Goal: Information Seeking & Learning: Learn about a topic

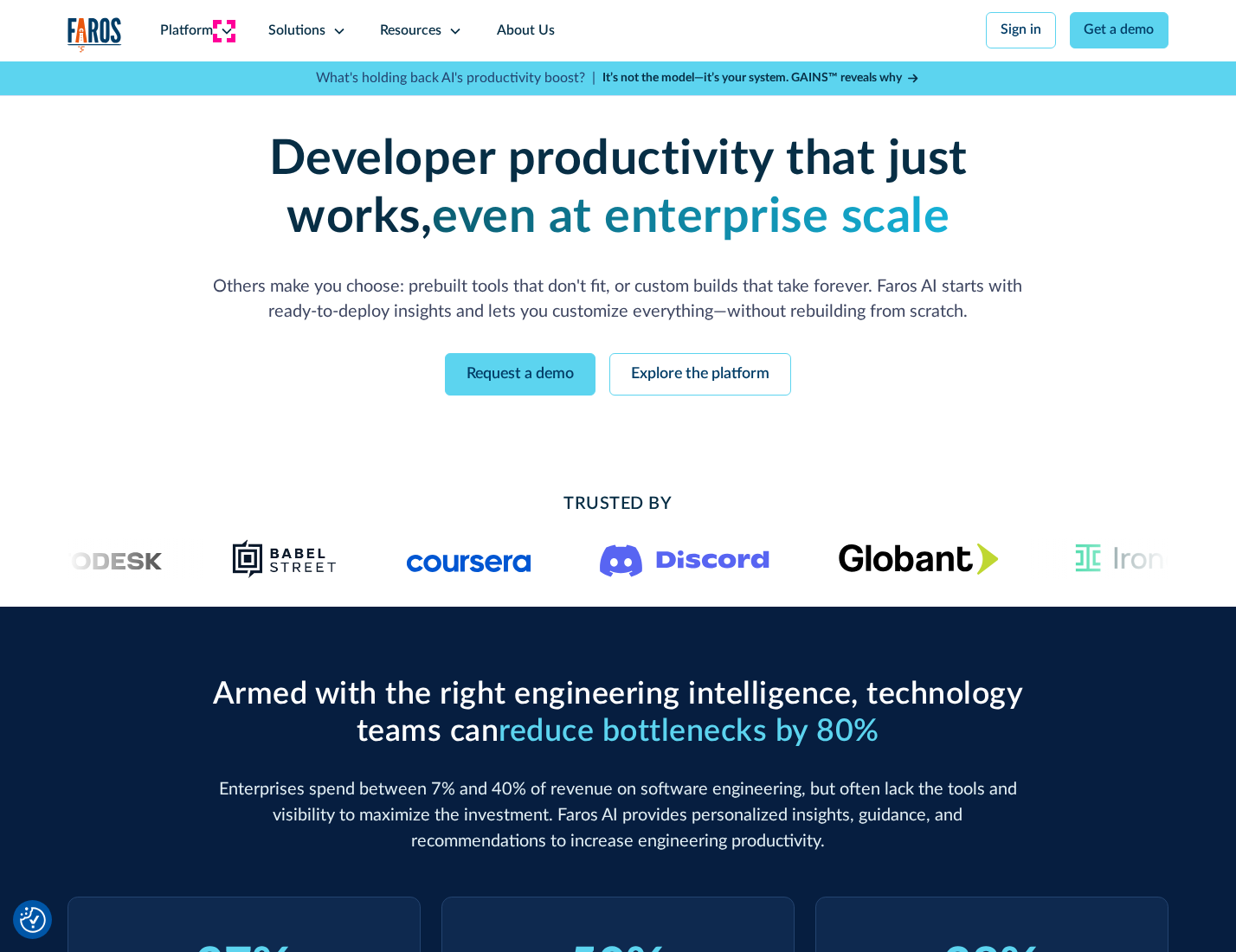
click at [224, 30] on icon at bounding box center [226, 30] width 14 height 14
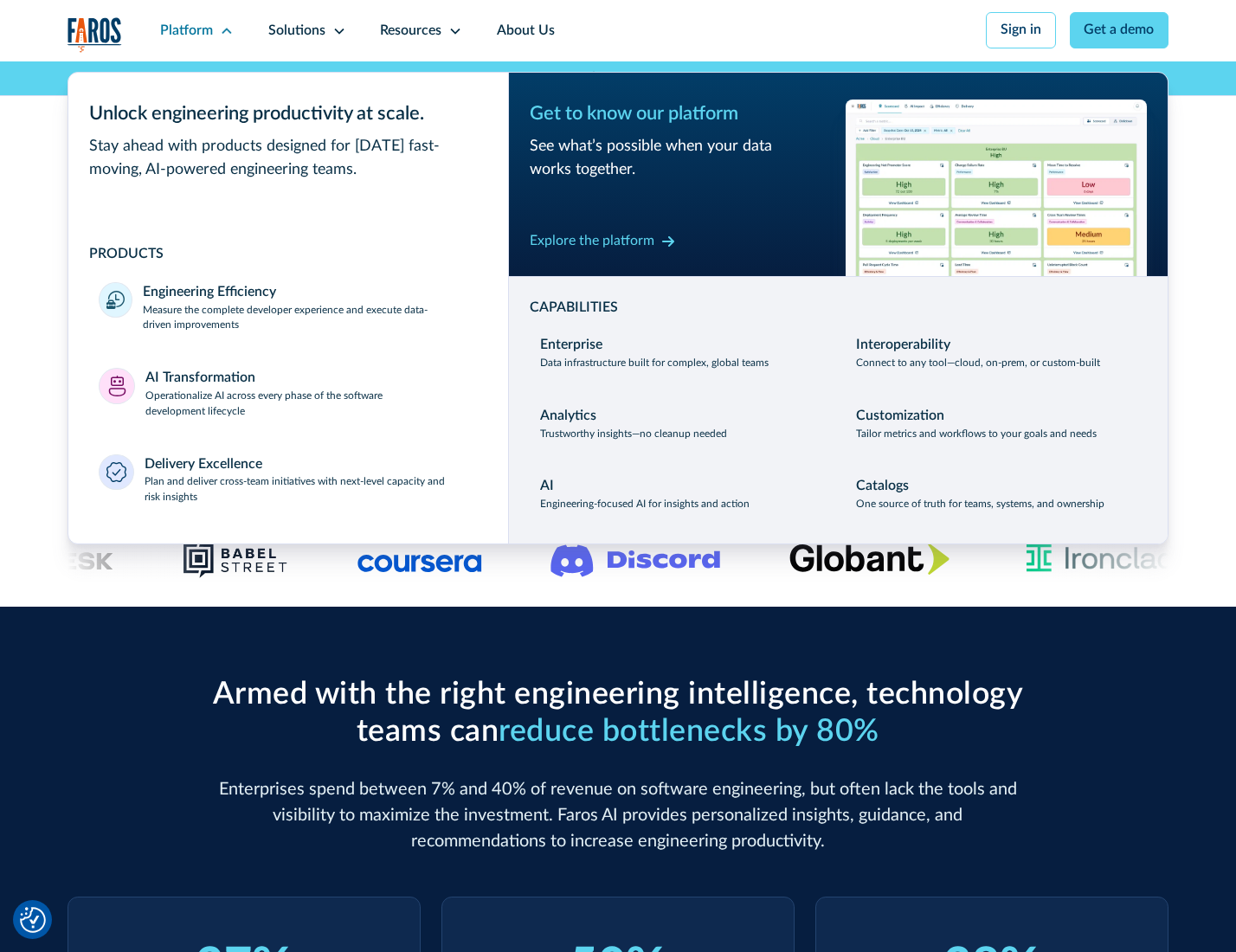
click at [308, 320] on p "Measure the complete developer experience and execute data-driven improvements" at bounding box center [309, 318] width 334 height 31
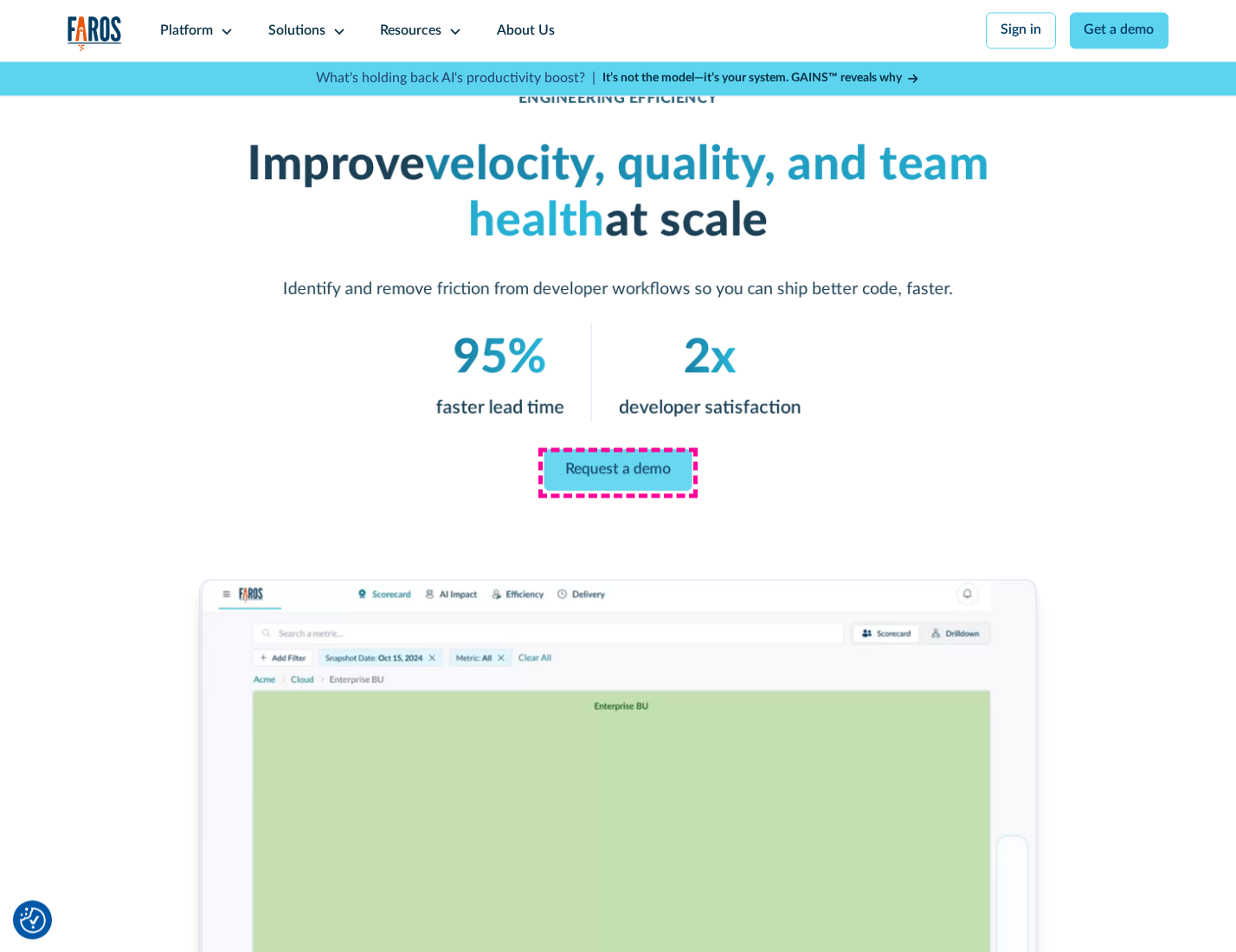
click at [617, 472] on link "Request a demo" at bounding box center [618, 469] width 148 height 41
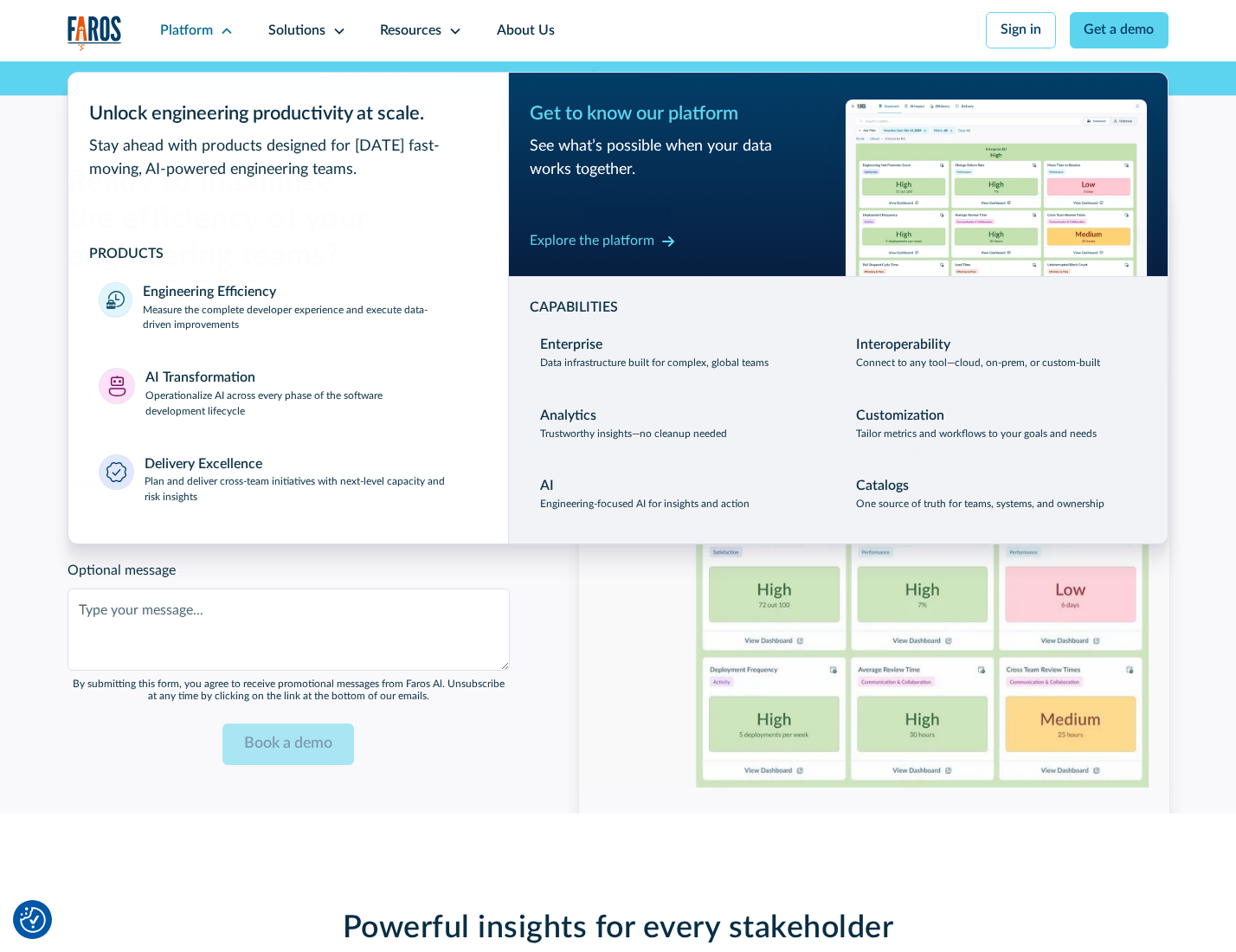
scroll to position [3767, 0]
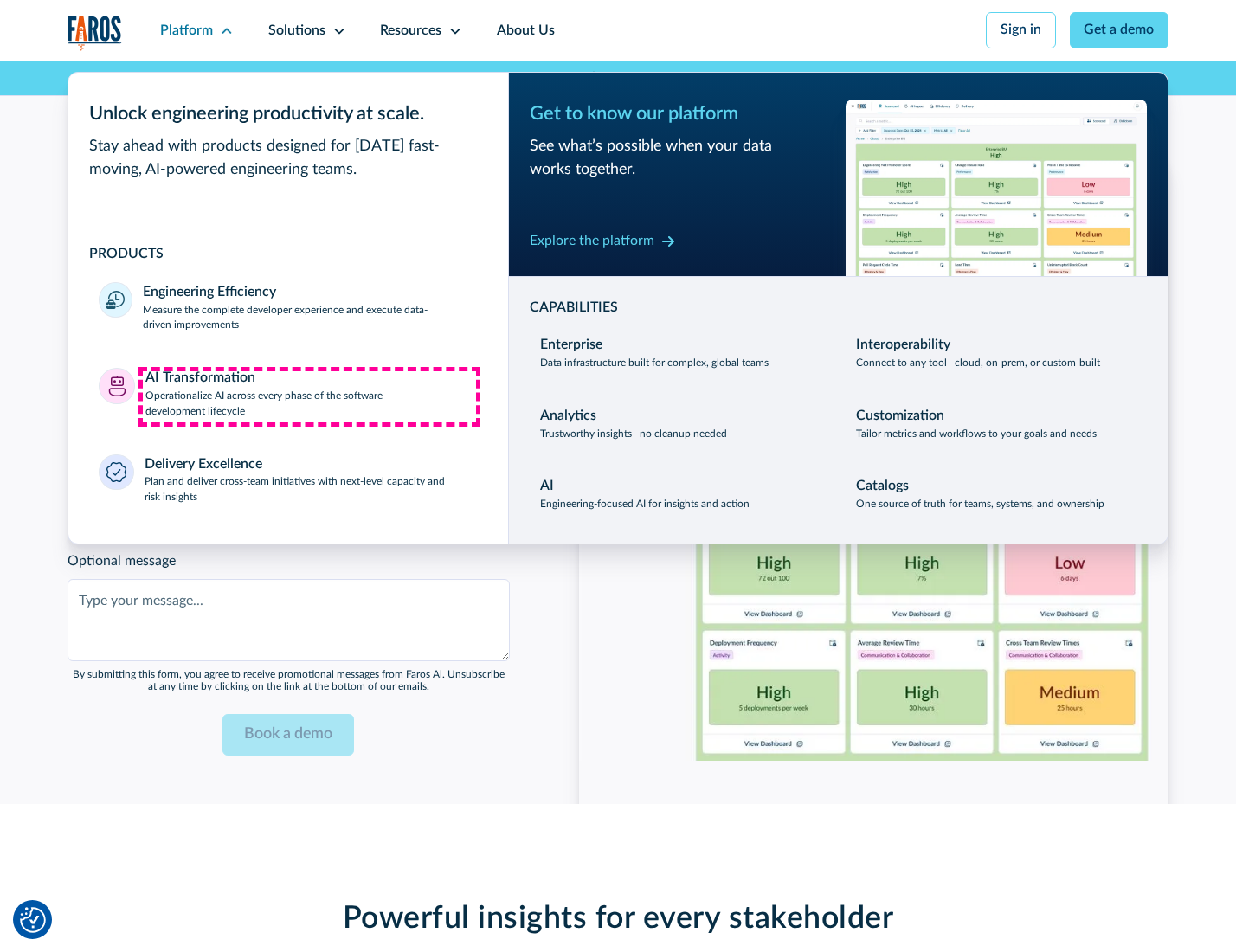
click at [309, 396] on p "Operationalize AI across every phase of the software development lifecycle" at bounding box center [311, 404] width 332 height 31
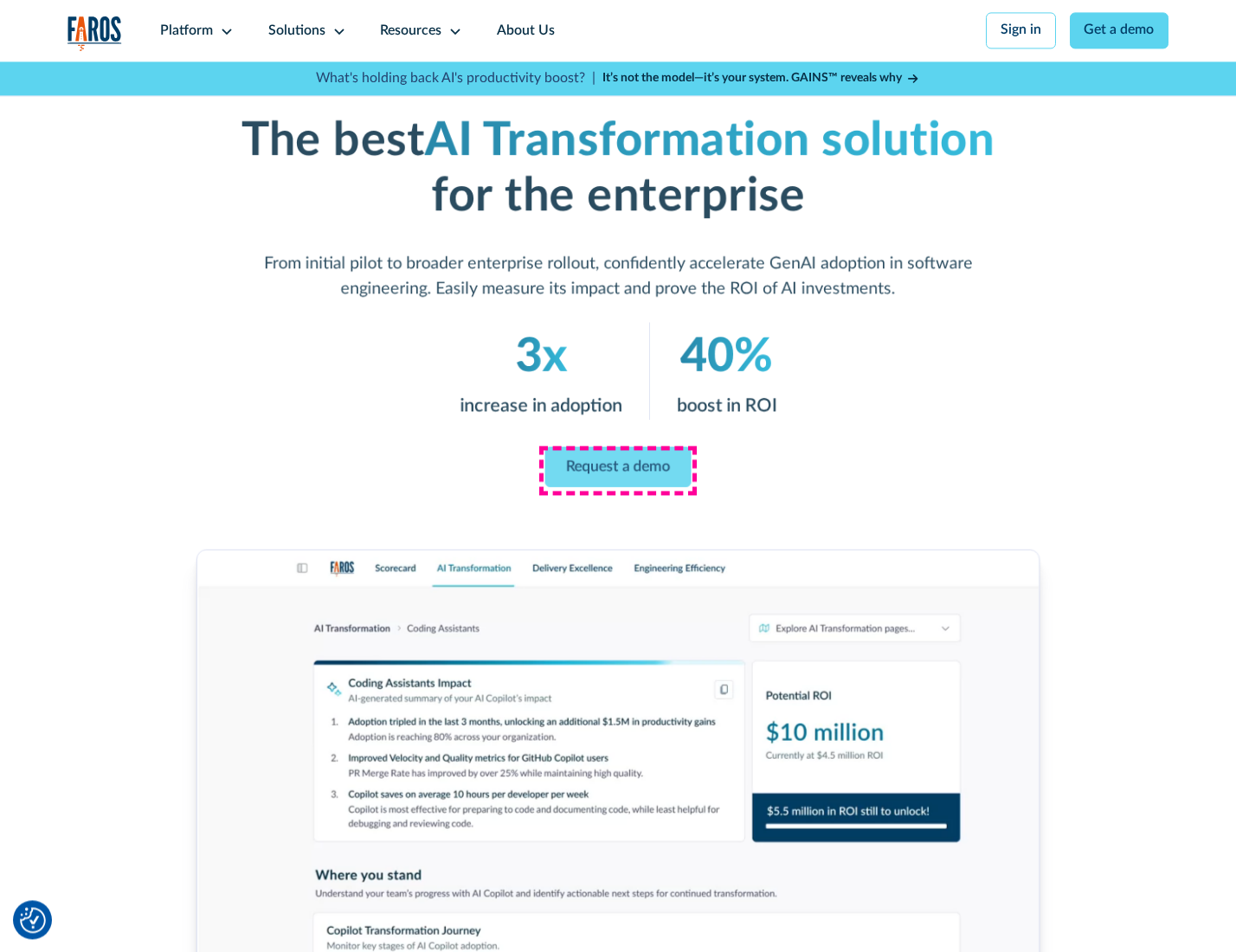
click at [617, 470] on link "Request a demo" at bounding box center [618, 466] width 146 height 40
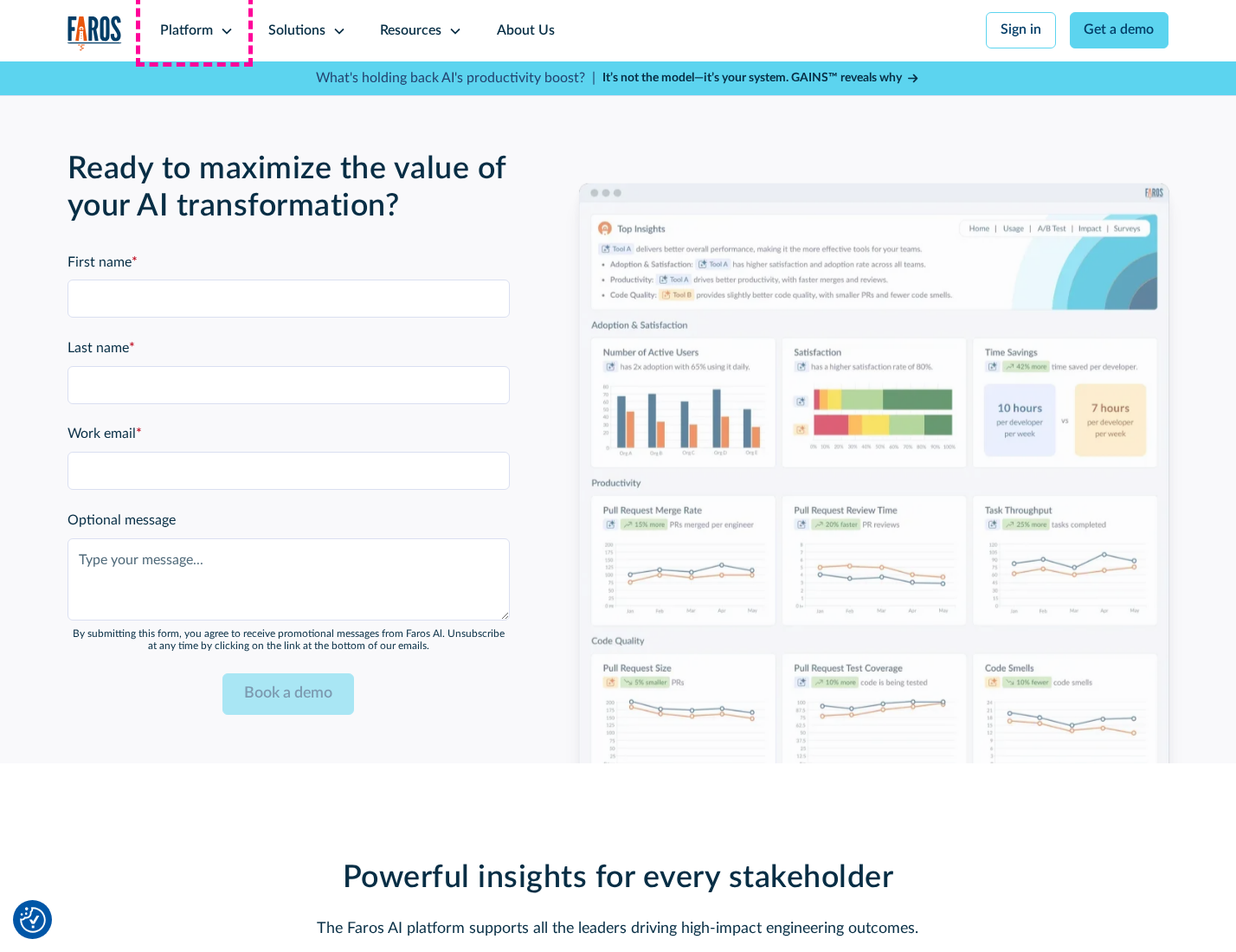
click at [194, 30] on div "Platform" at bounding box center [186, 31] width 52 height 21
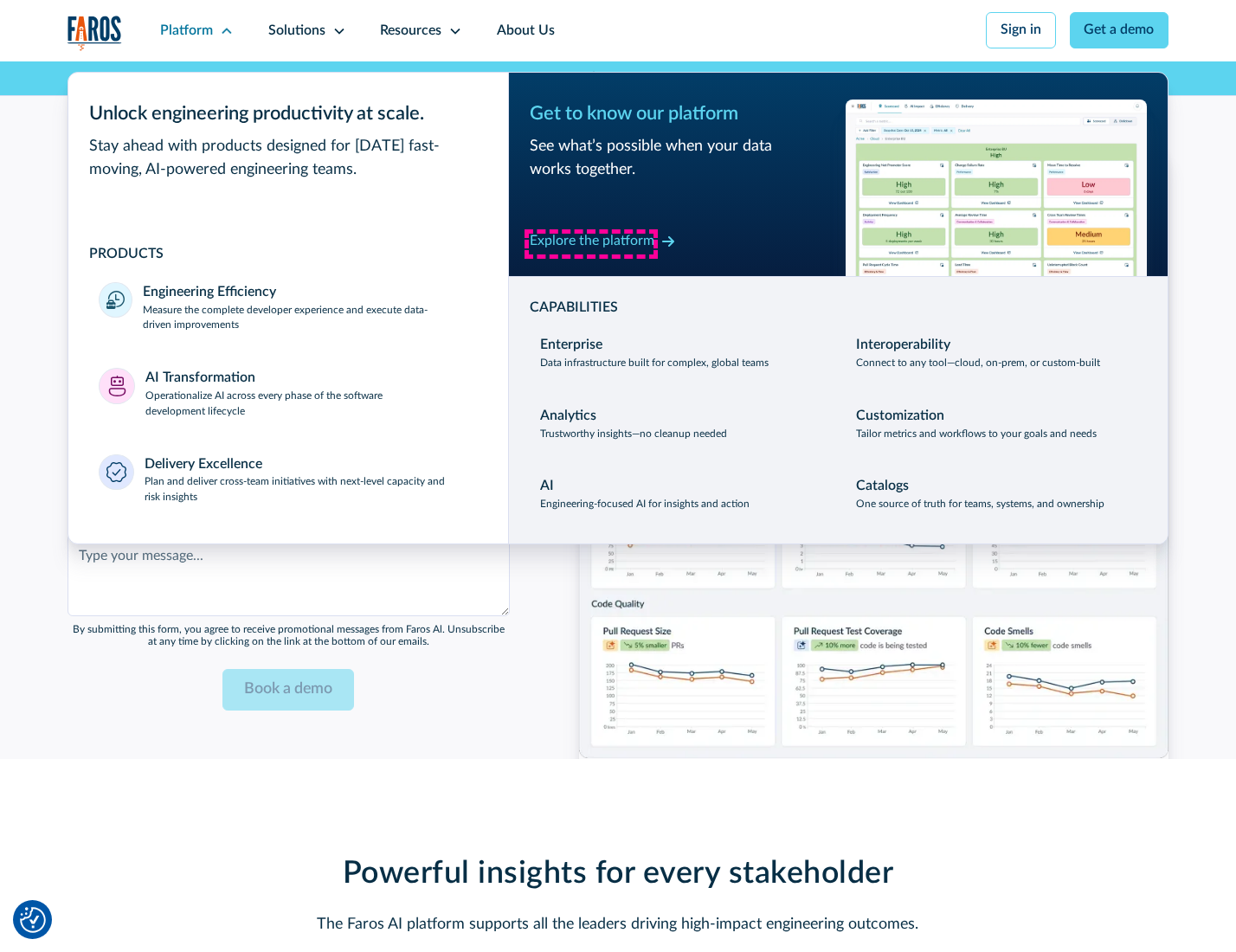
click at [591, 243] on div "Explore the platform" at bounding box center [591, 241] width 124 height 21
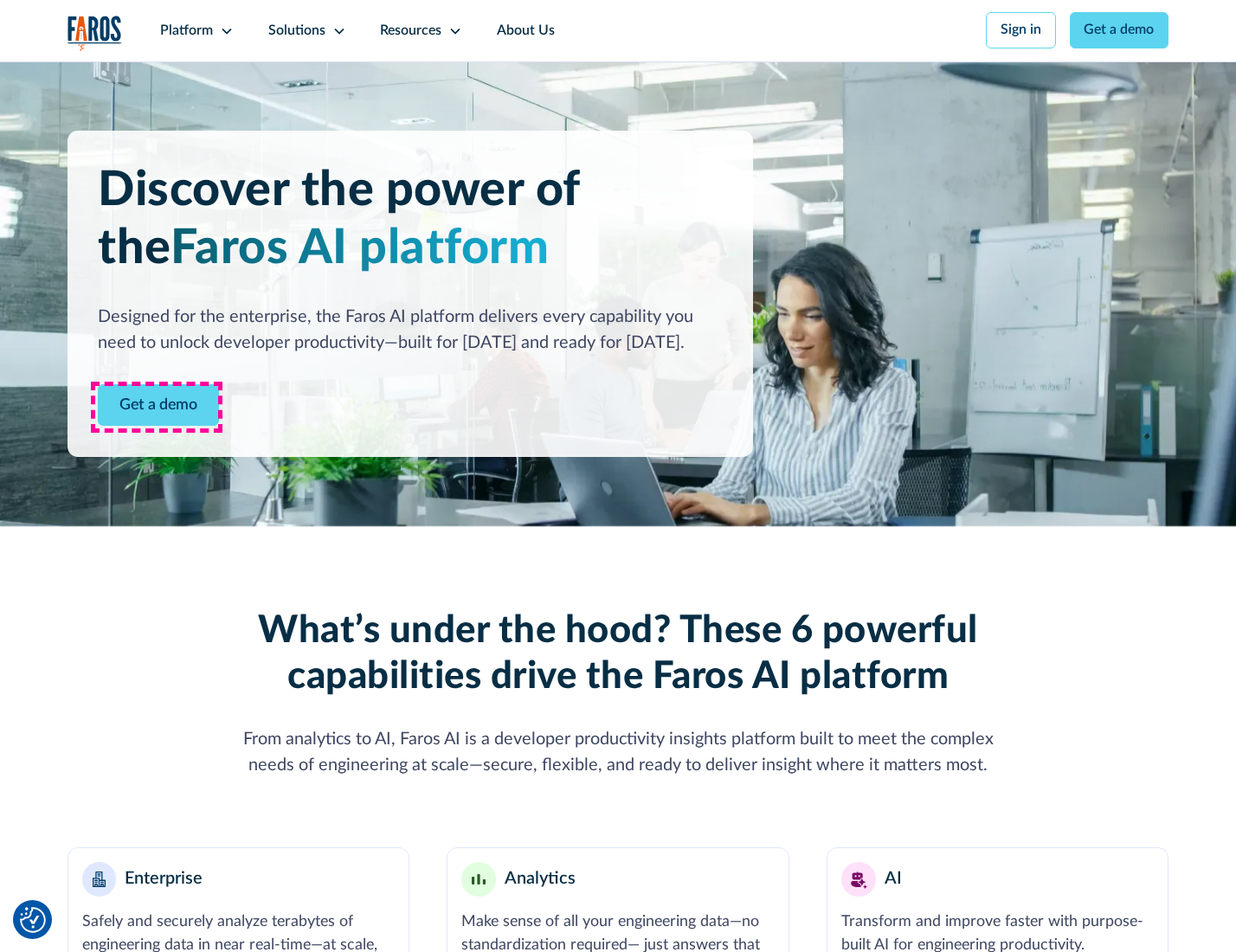
click at [156, 407] on link "Get a demo" at bounding box center [158, 406] width 121 height 42
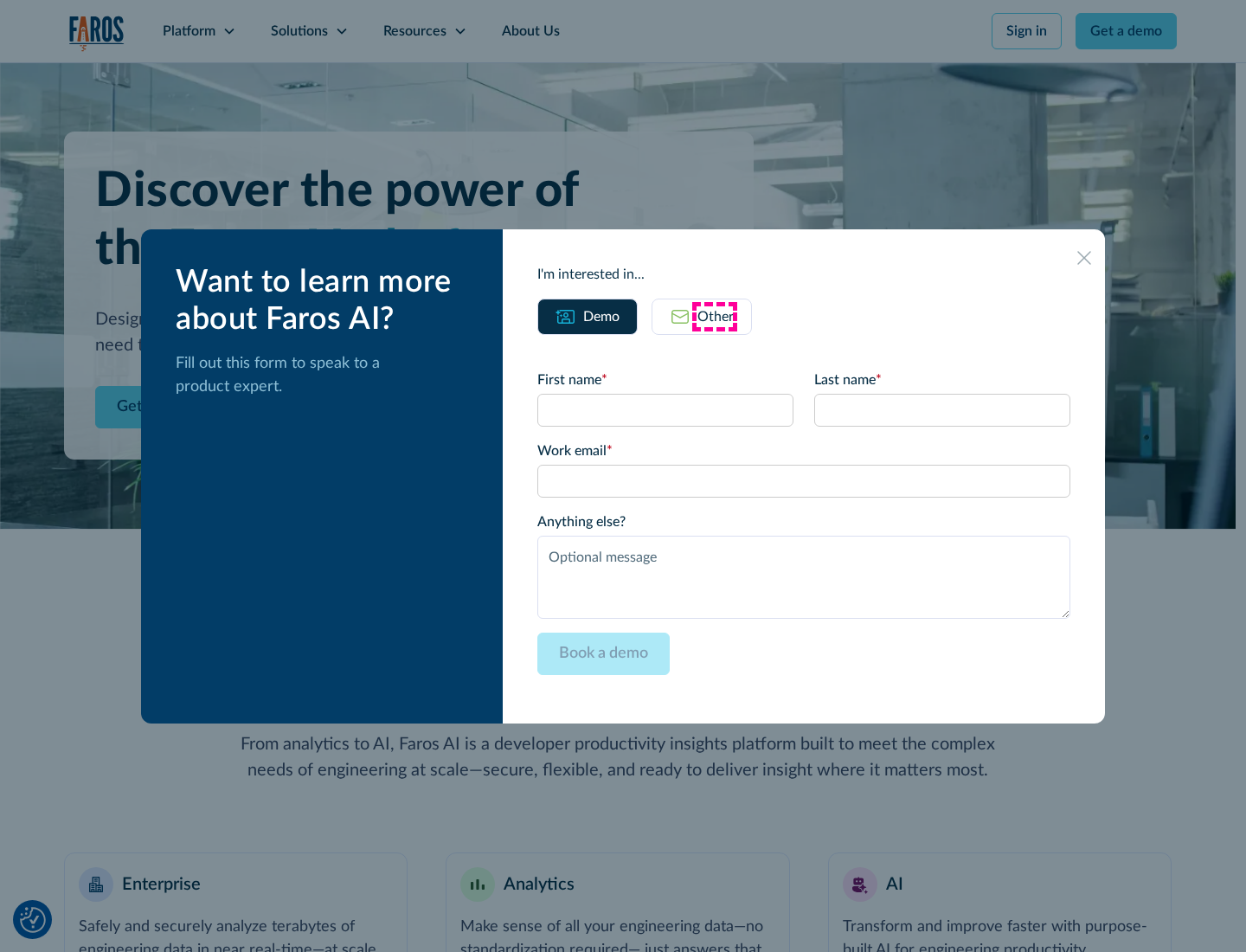
click at [714, 315] on div "Other" at bounding box center [715, 316] width 37 height 21
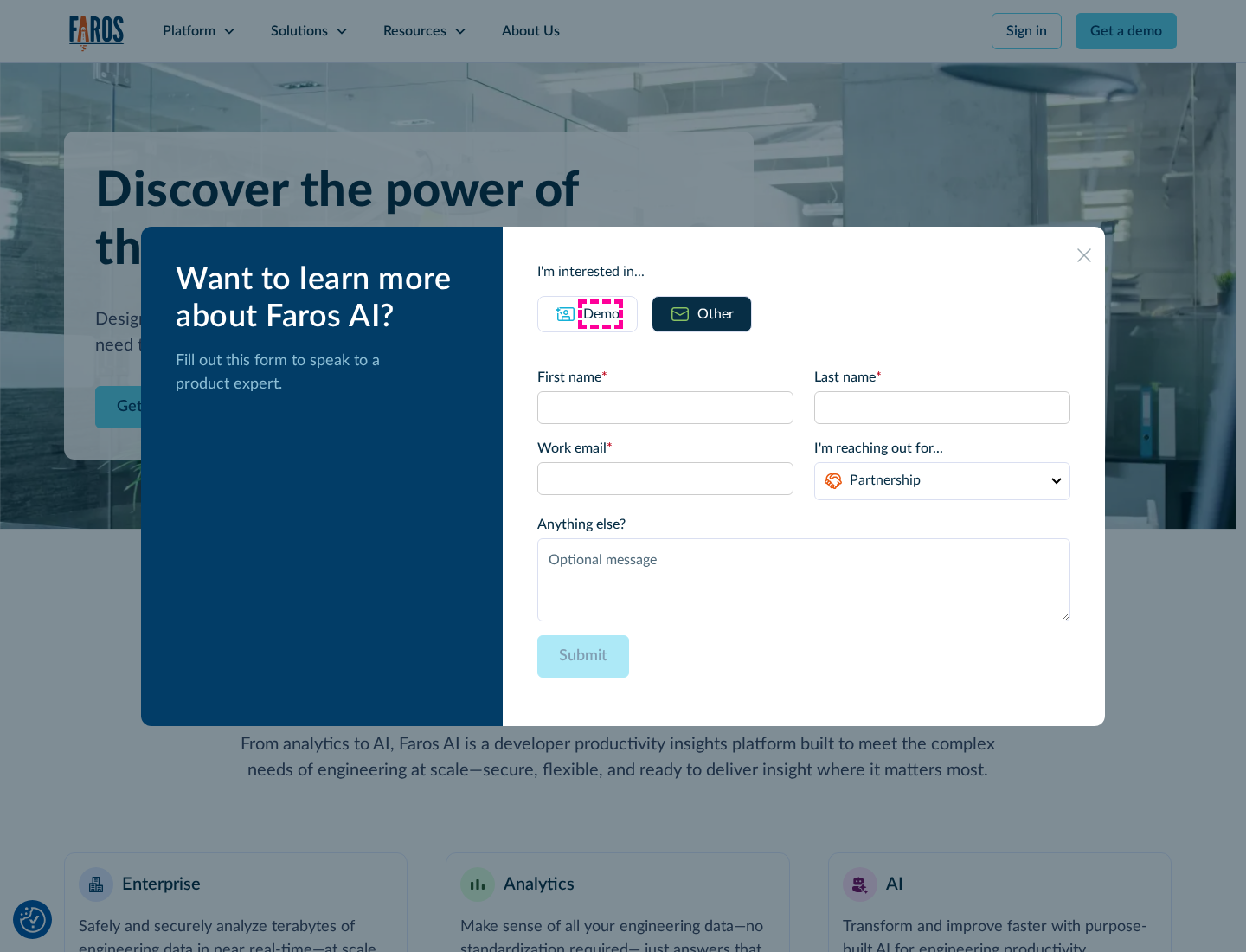
click at [600, 314] on div "Demo" at bounding box center [601, 314] width 37 height 21
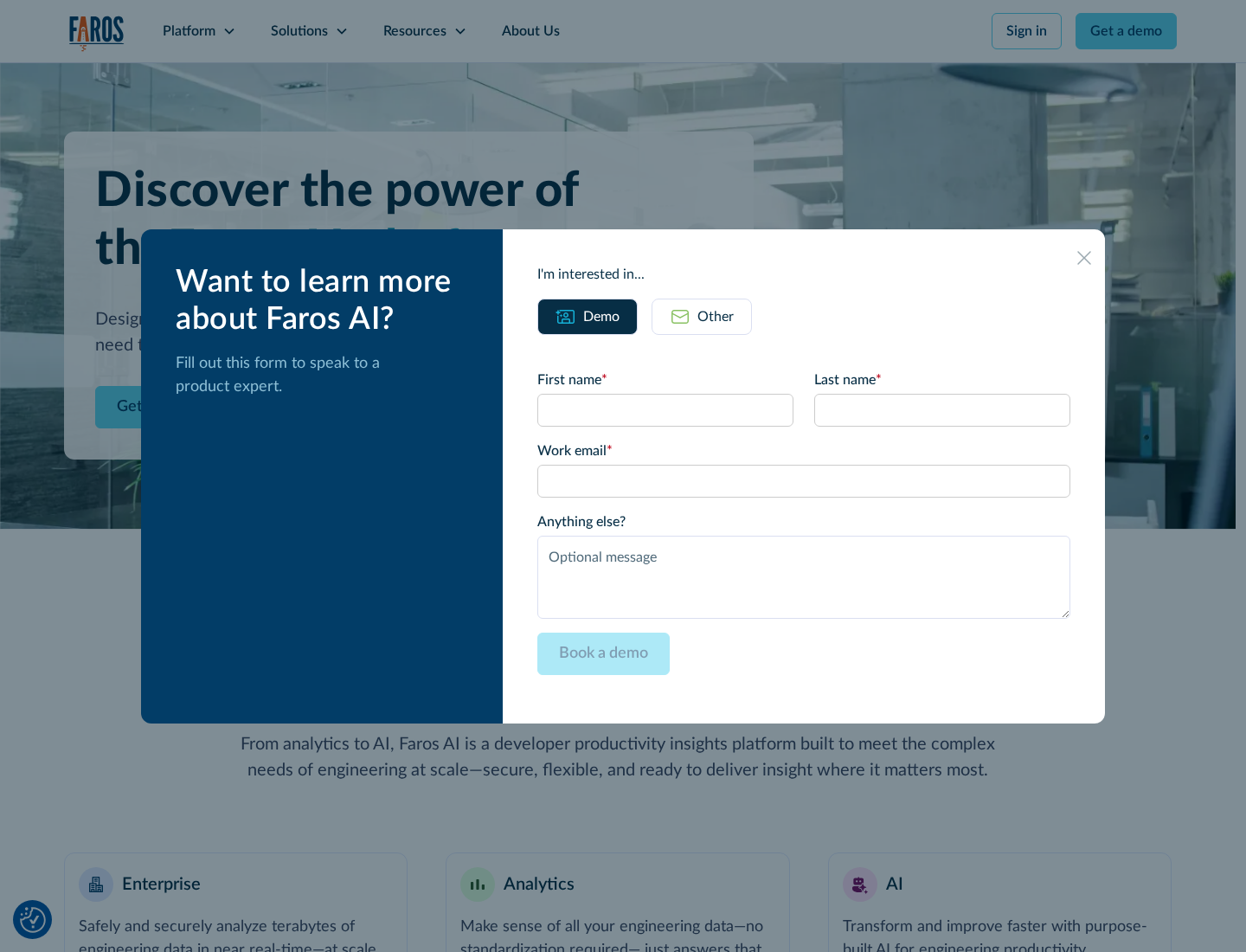
click at [1085, 257] on icon at bounding box center [1083, 258] width 14 height 14
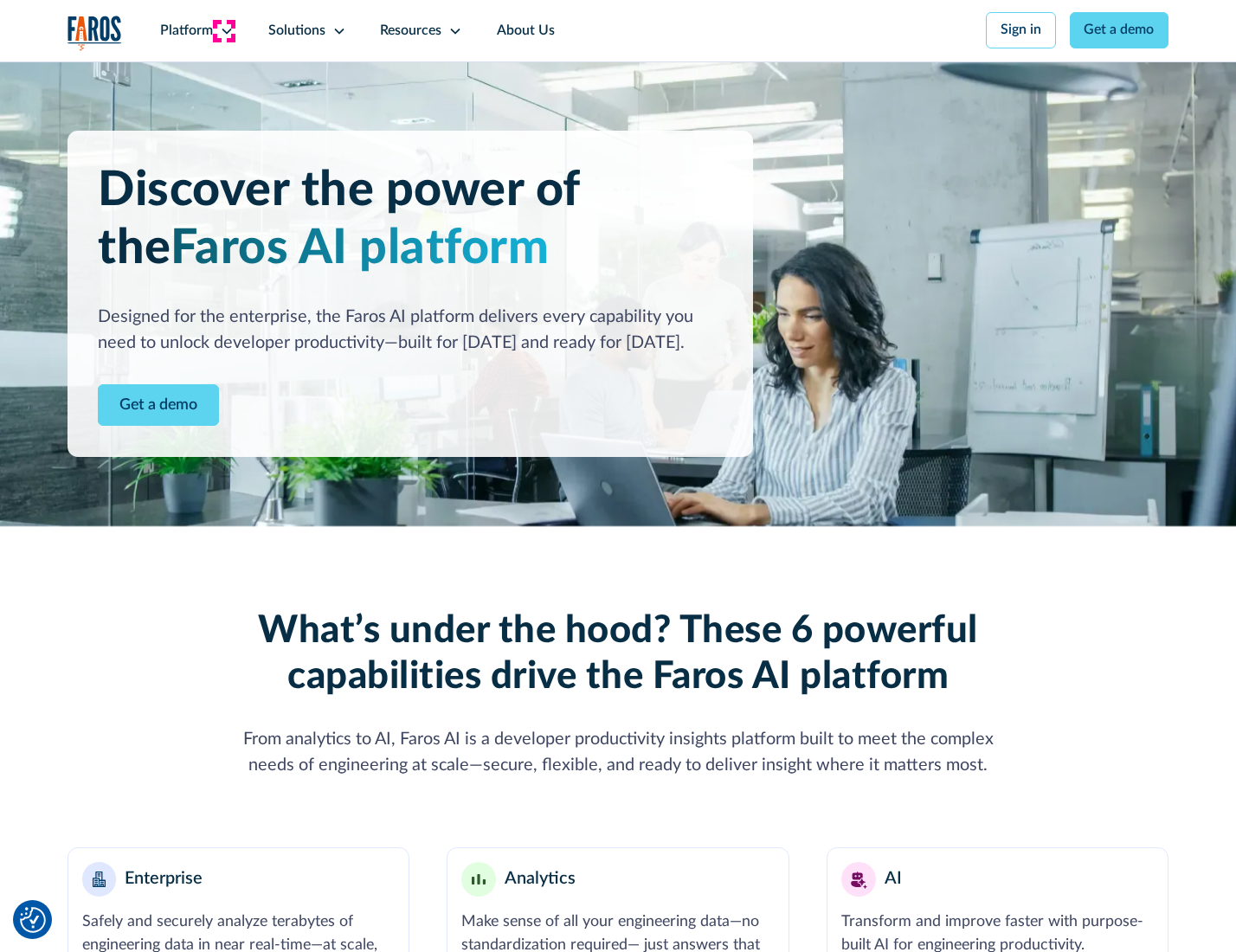
click at [224, 30] on icon at bounding box center [226, 30] width 14 height 14
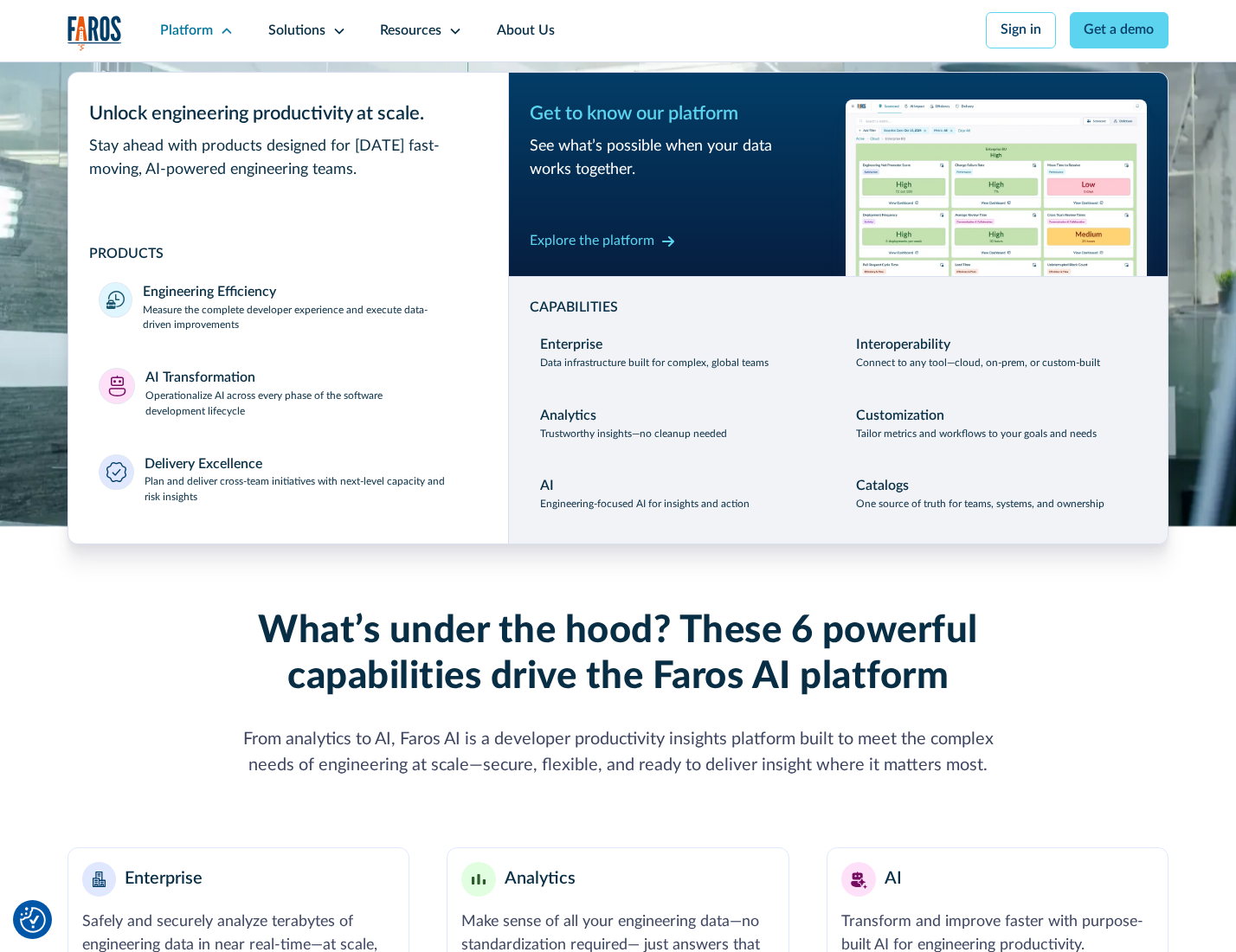
click at [309, 493] on p "Plan and deliver cross-team initiatives with next-level capacity and risk insig…" at bounding box center [311, 490] width 333 height 31
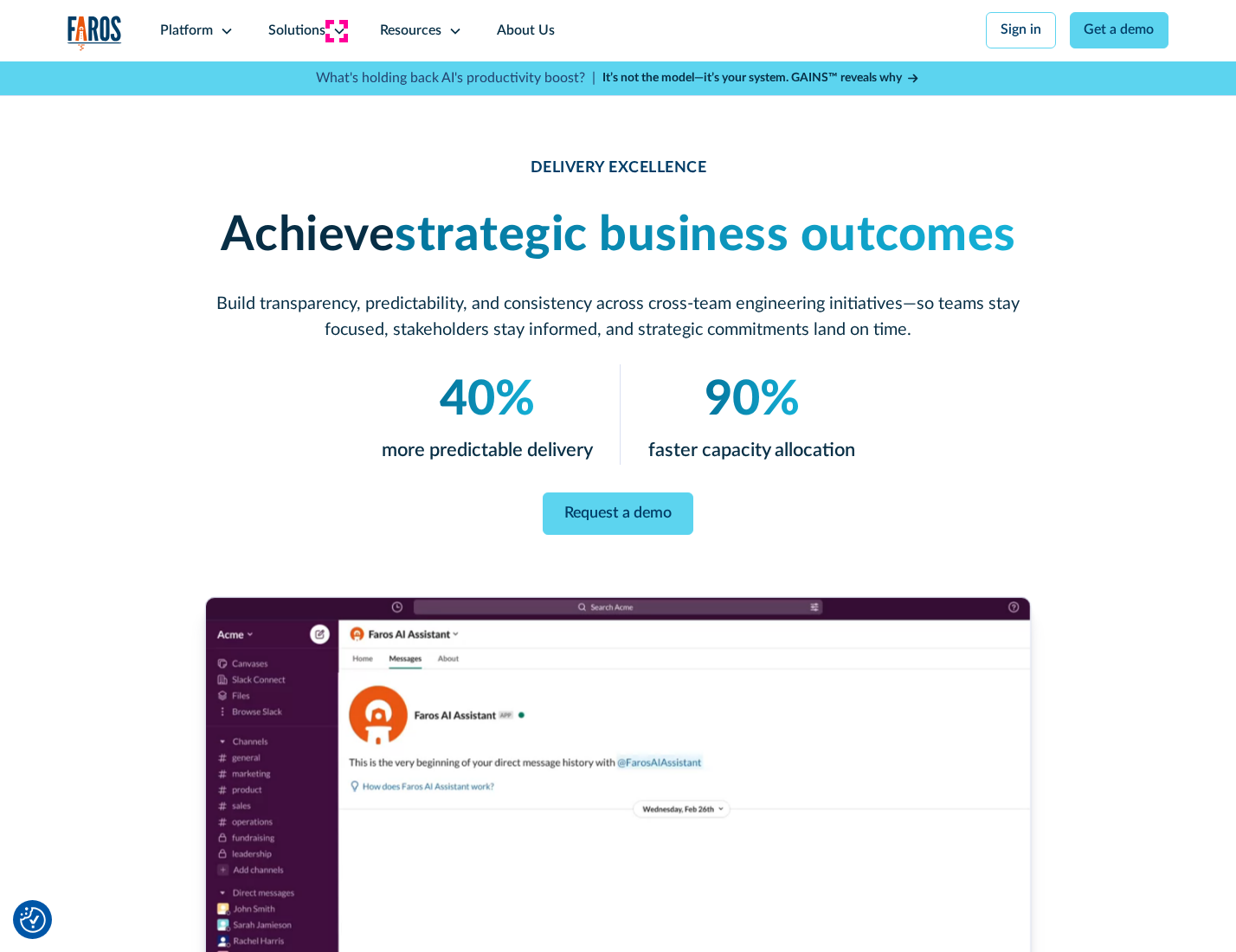
click at [336, 30] on icon at bounding box center [338, 30] width 14 height 14
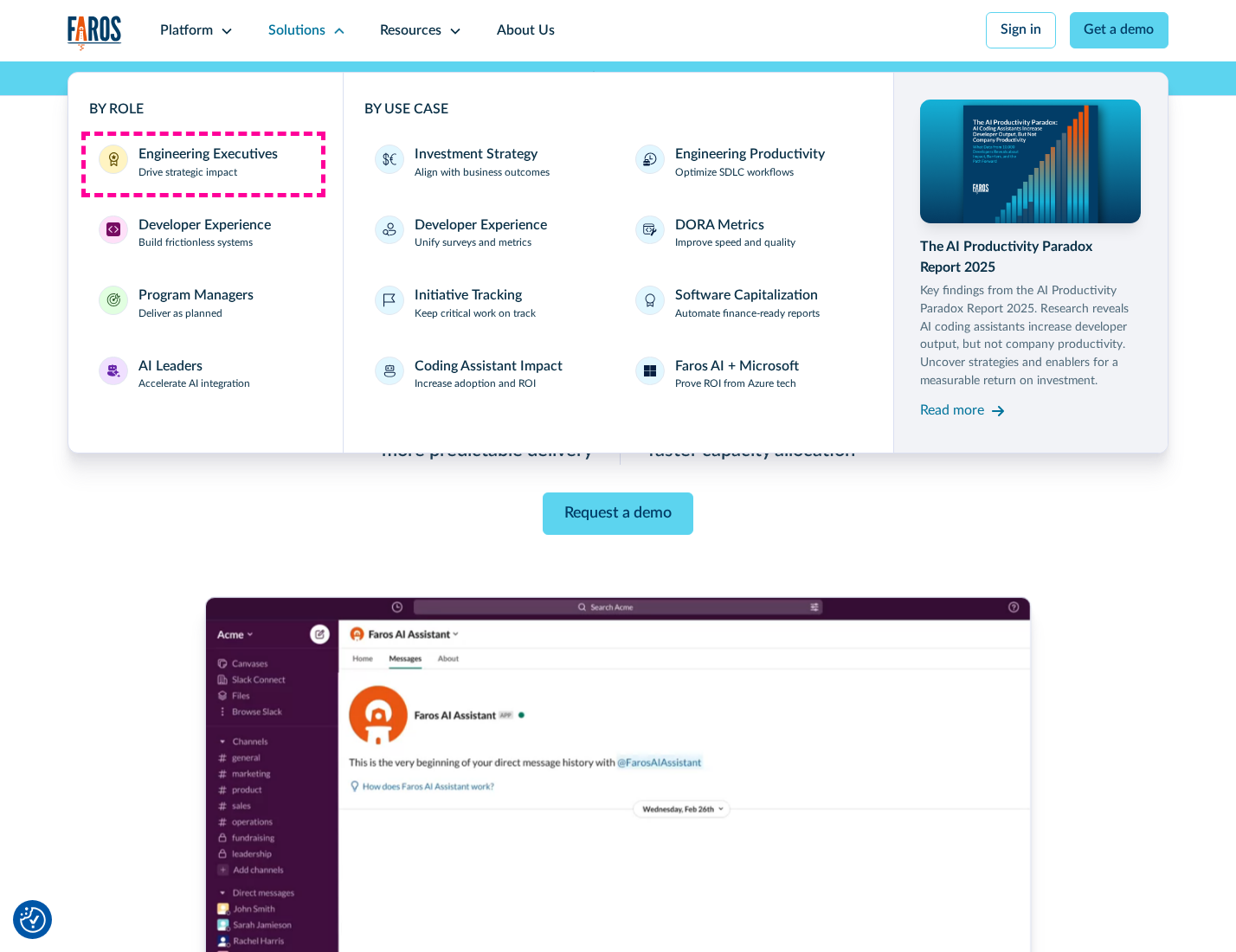
click at [202, 164] on div "Engineering Executives" at bounding box center [208, 155] width 139 height 21
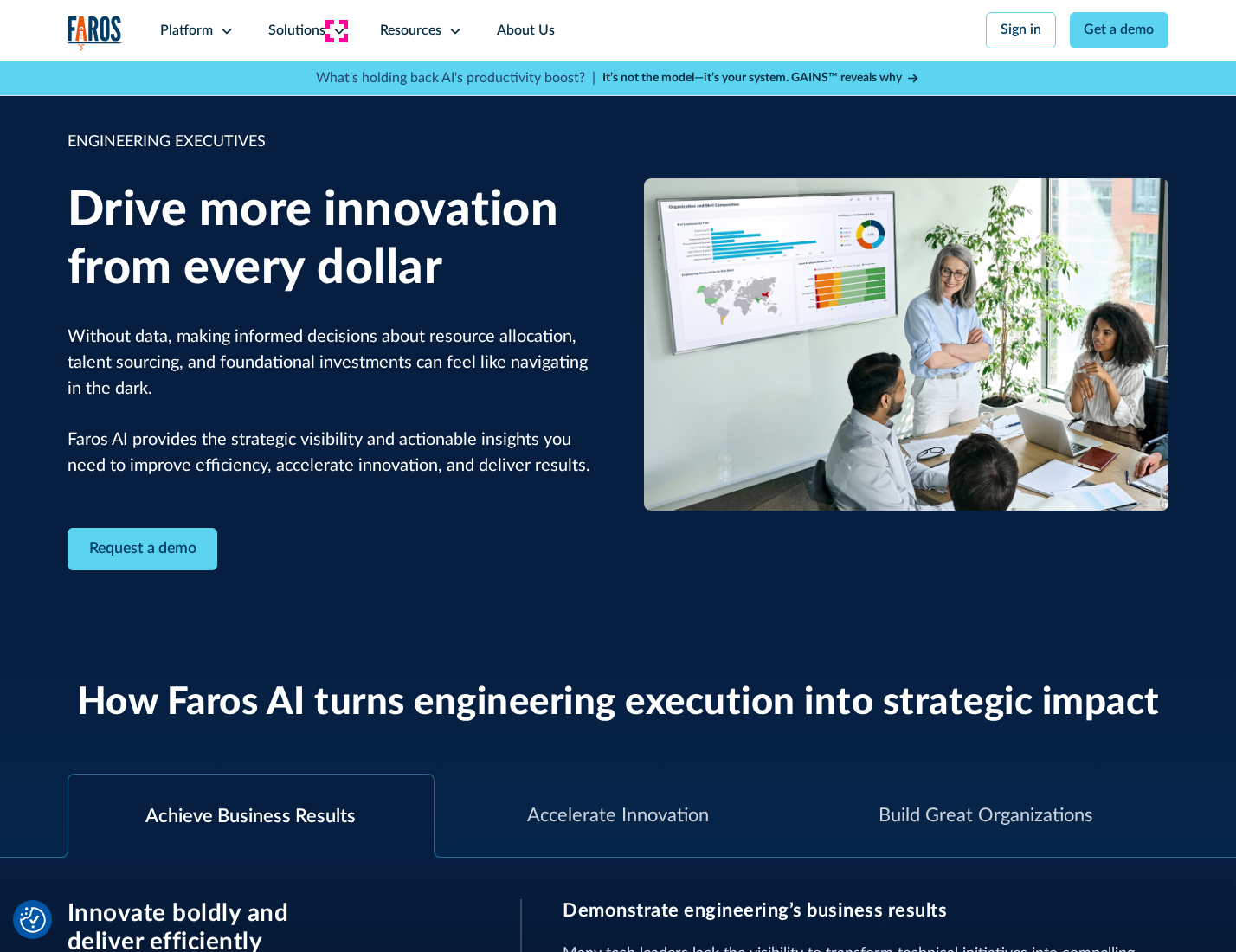
click at [336, 30] on icon at bounding box center [338, 30] width 14 height 14
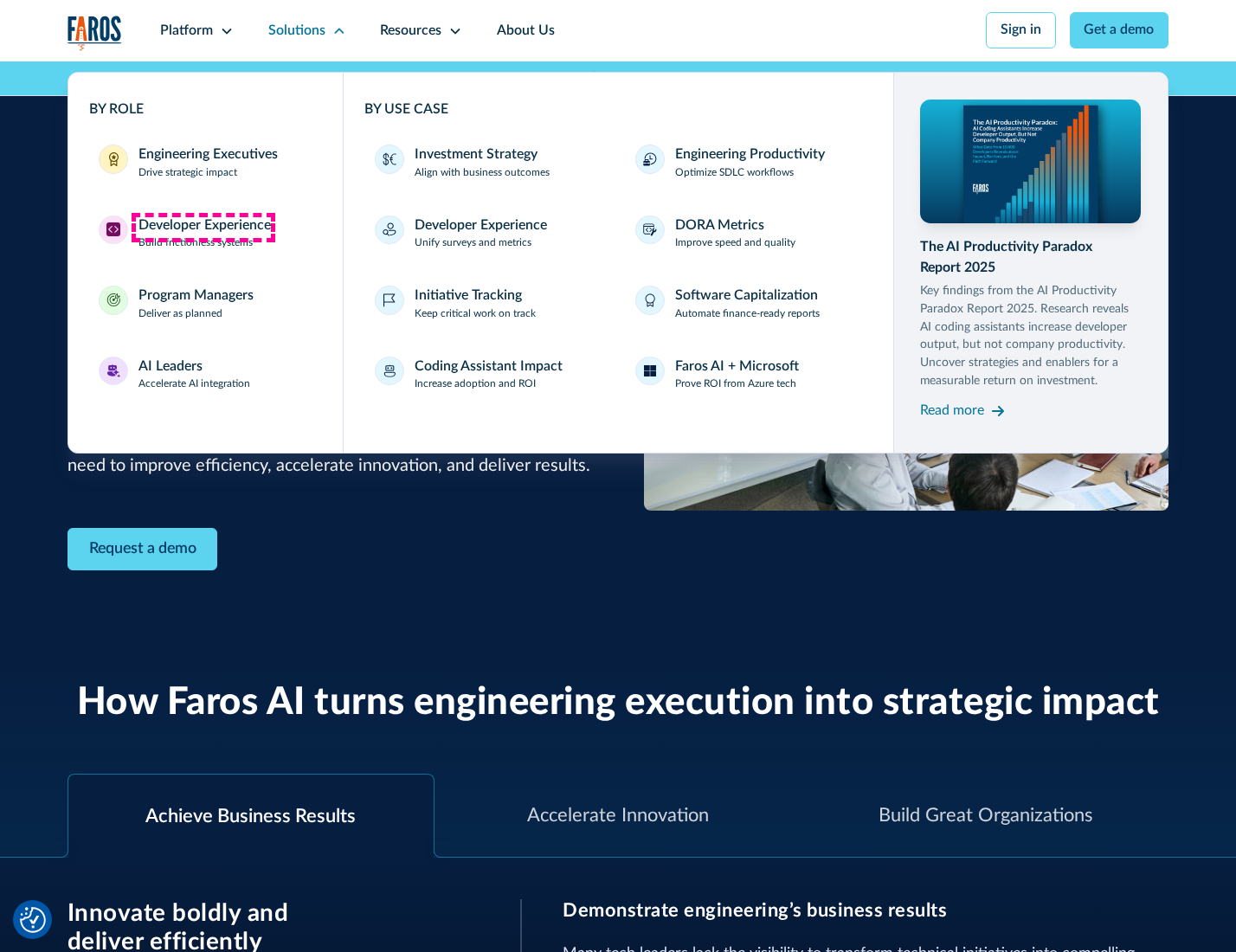
click at [202, 226] on div "Developer Experience" at bounding box center [205, 225] width 132 height 21
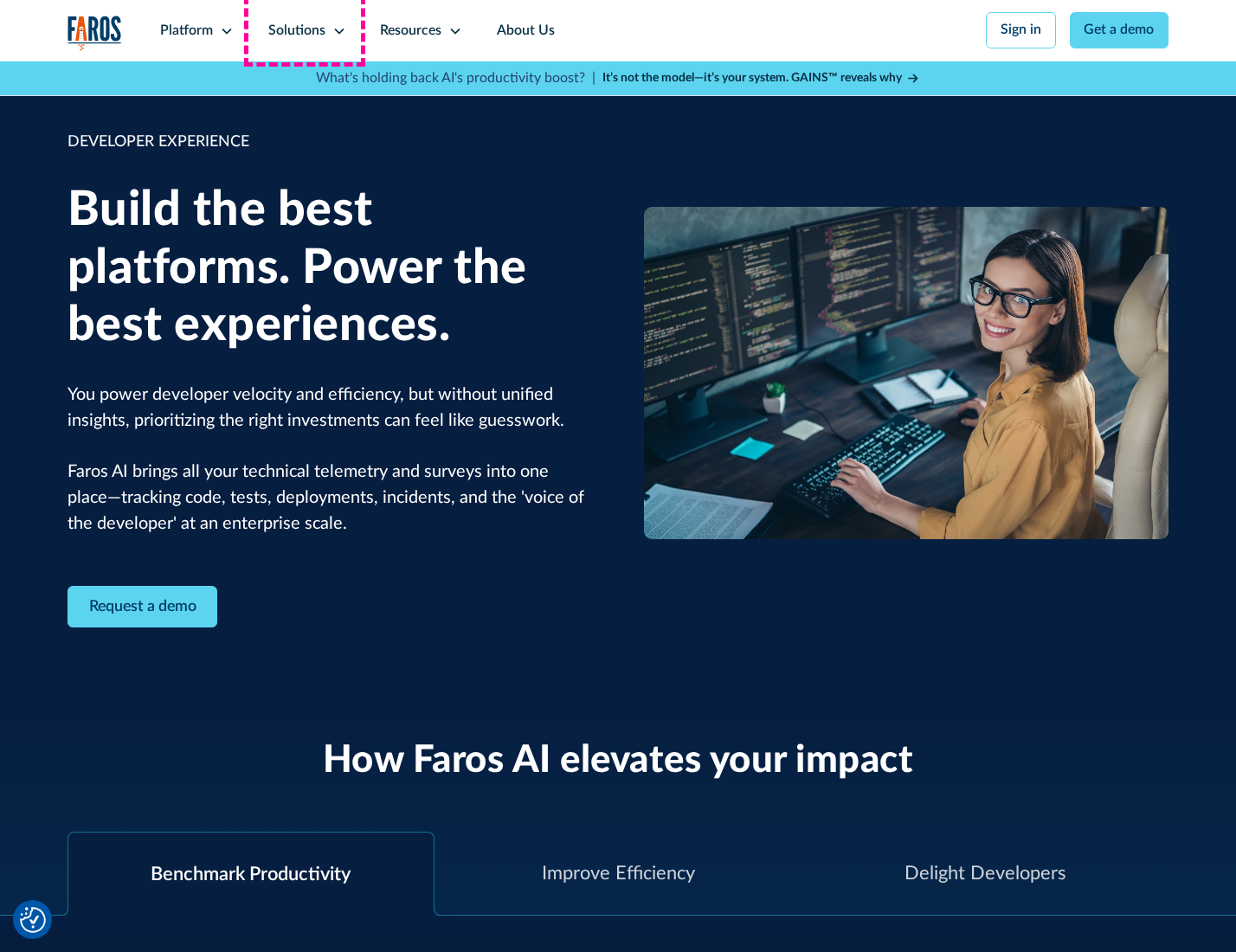
click at [304, 30] on div "Solutions" at bounding box center [297, 31] width 57 height 21
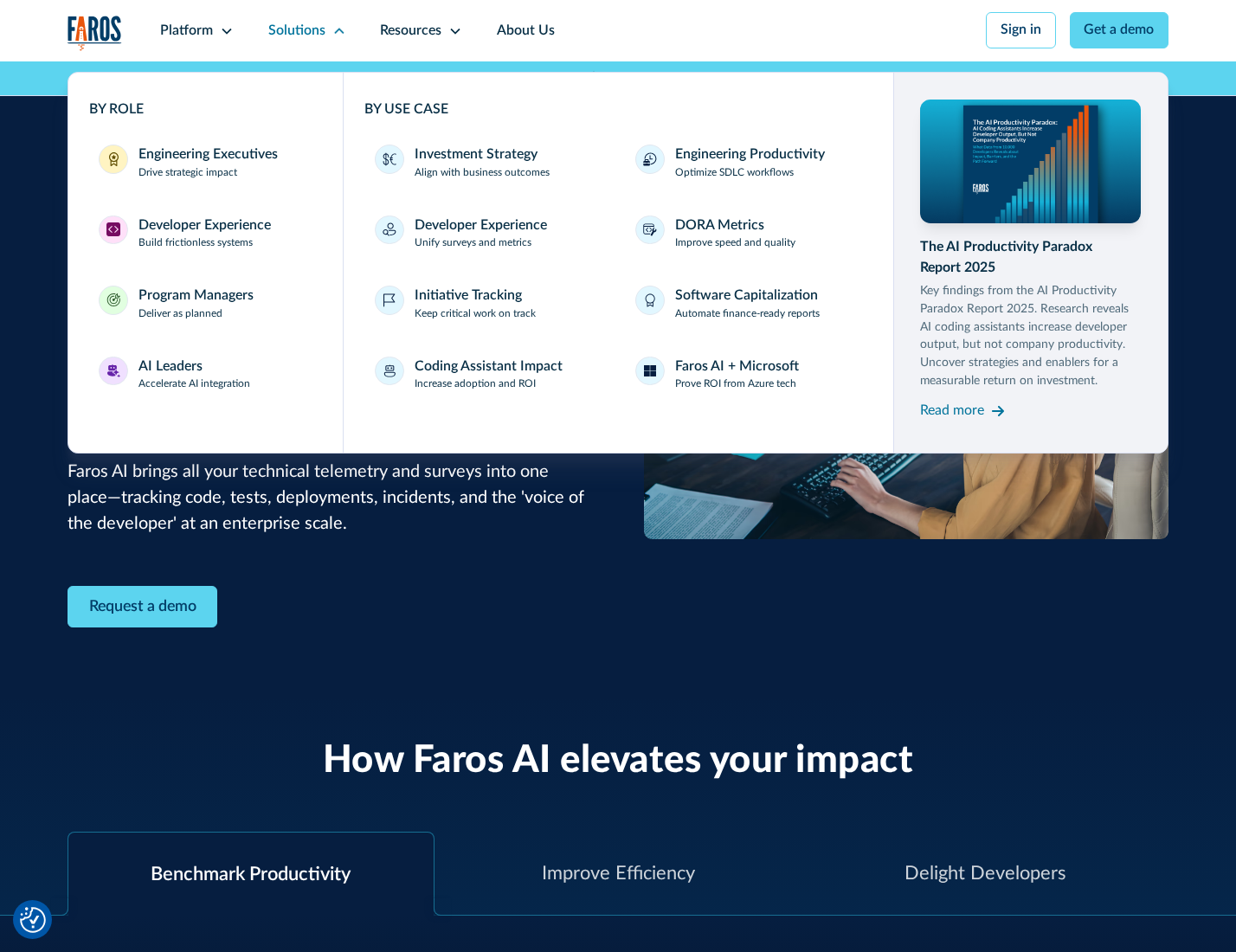
click at [193, 305] on div "Program Managers" at bounding box center [196, 295] width 115 height 21
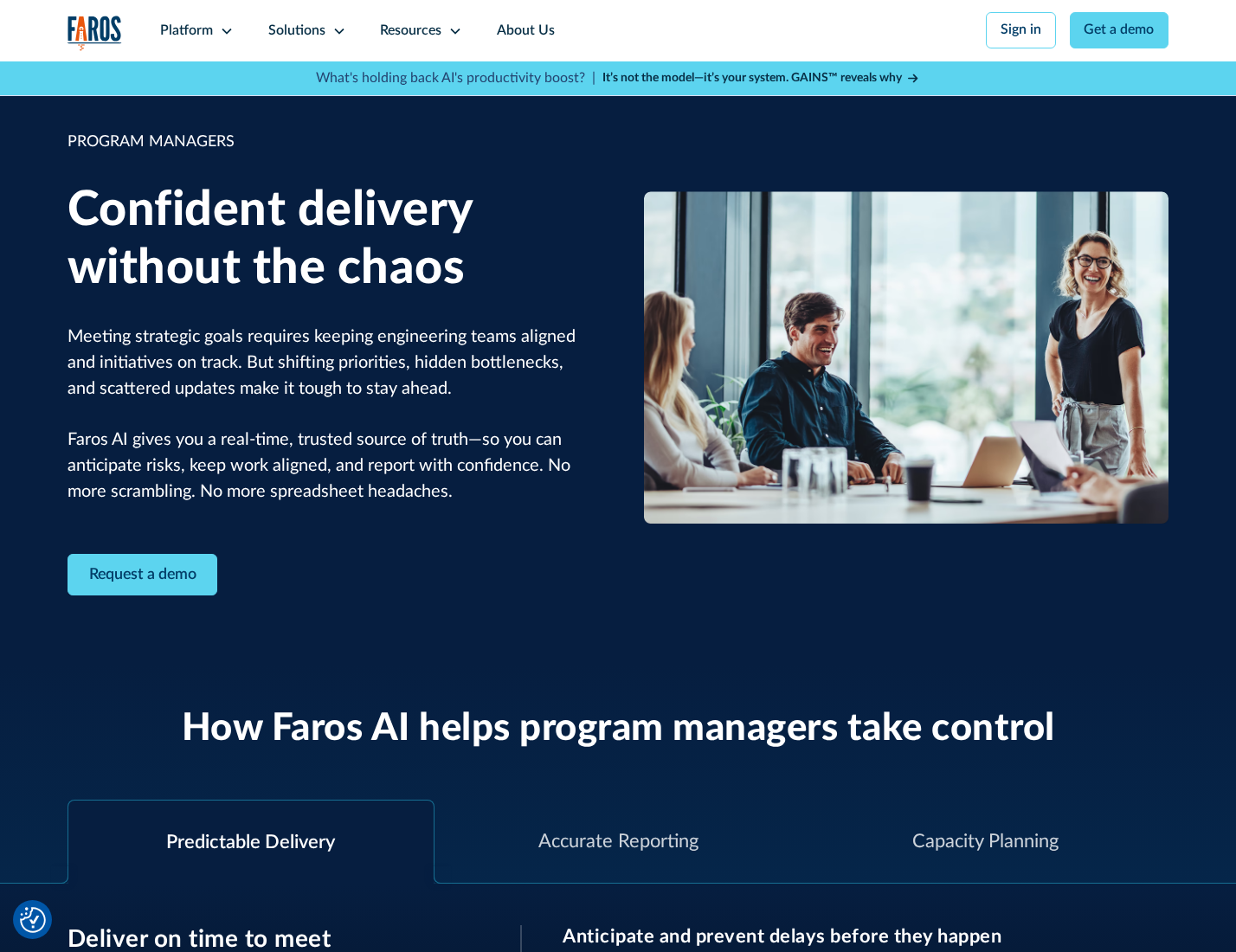
click at [336, 31] on icon at bounding box center [338, 30] width 14 height 14
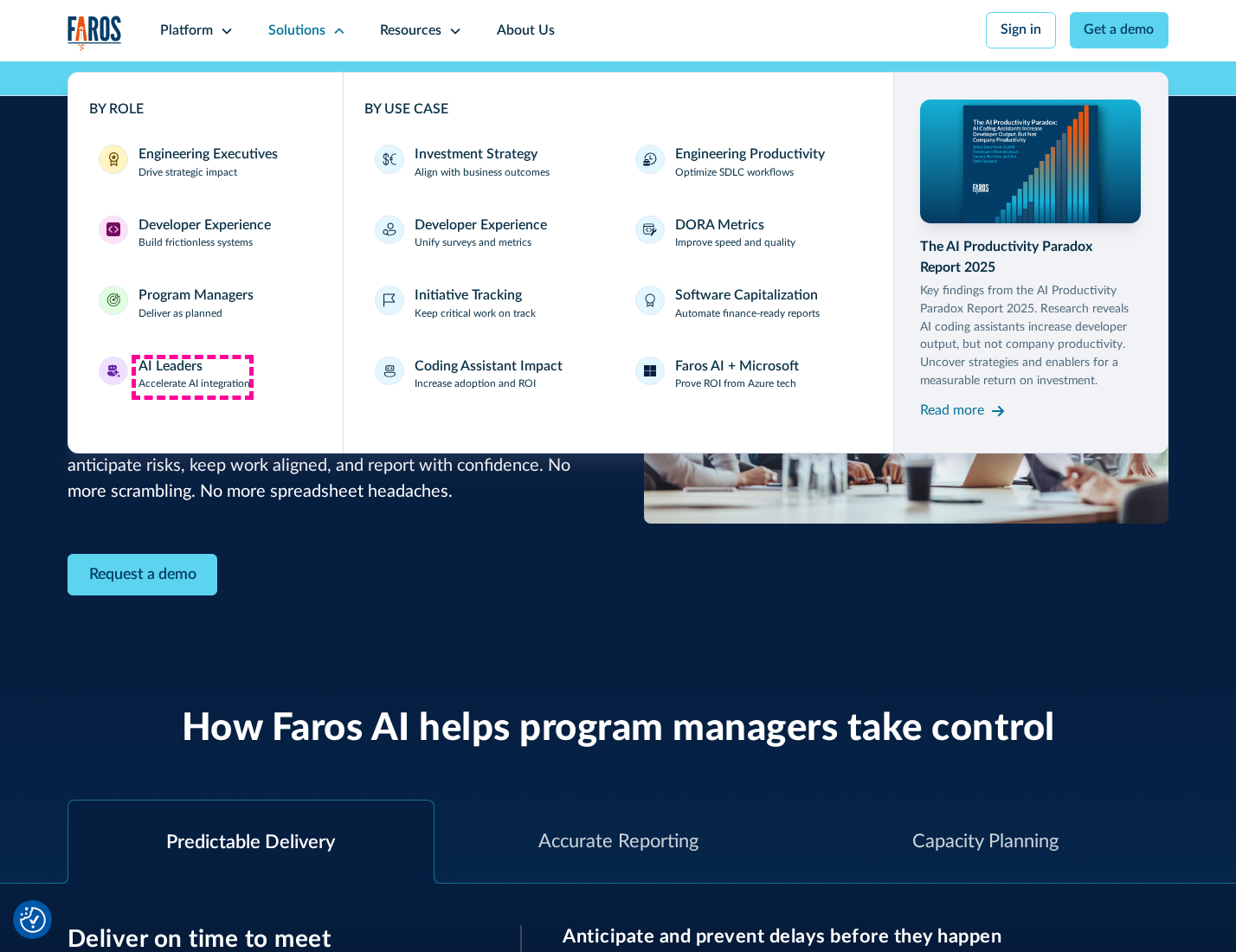
click at [192, 376] on div "AI Leaders" at bounding box center [171, 367] width 64 height 21
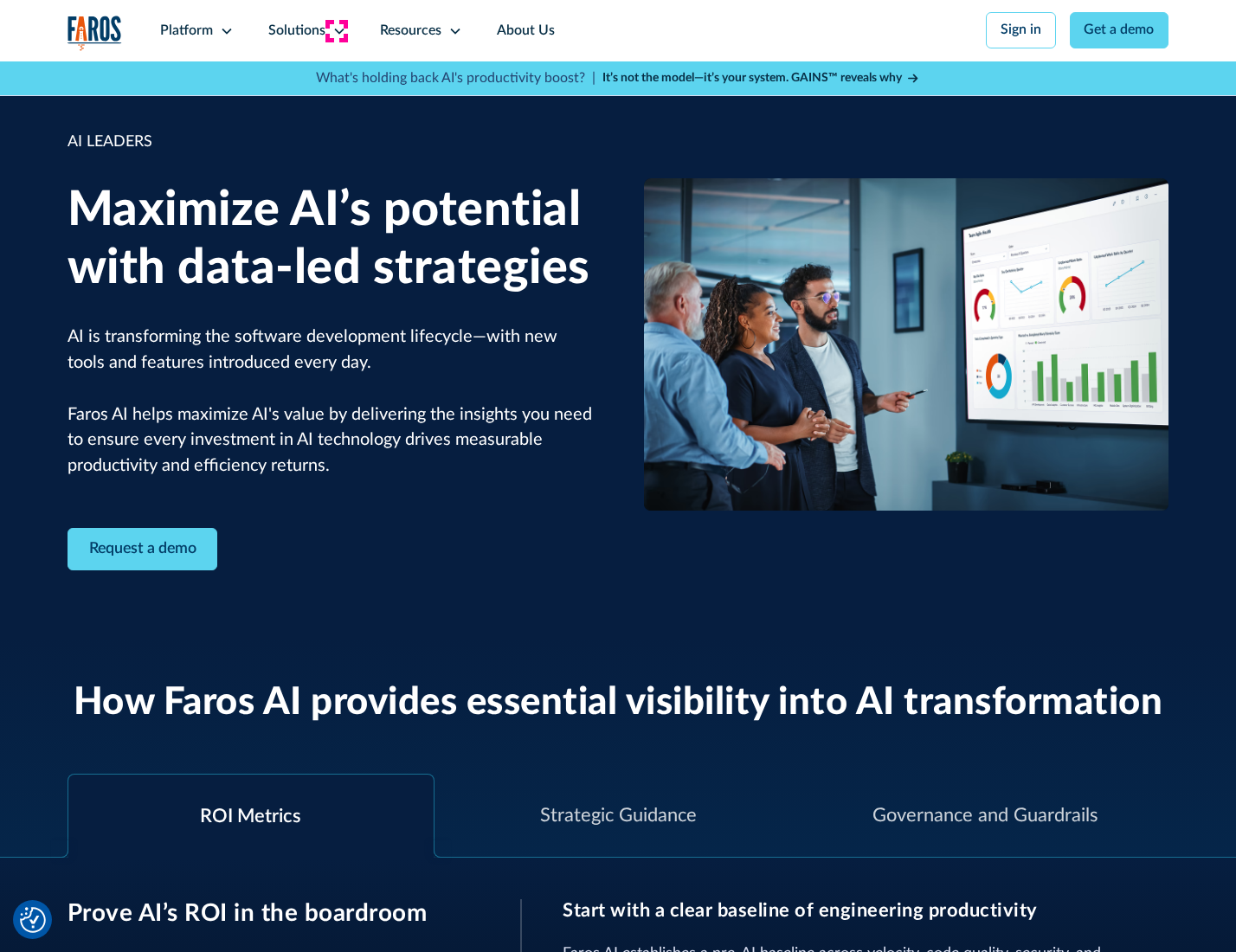
click at [336, 30] on icon at bounding box center [338, 30] width 14 height 14
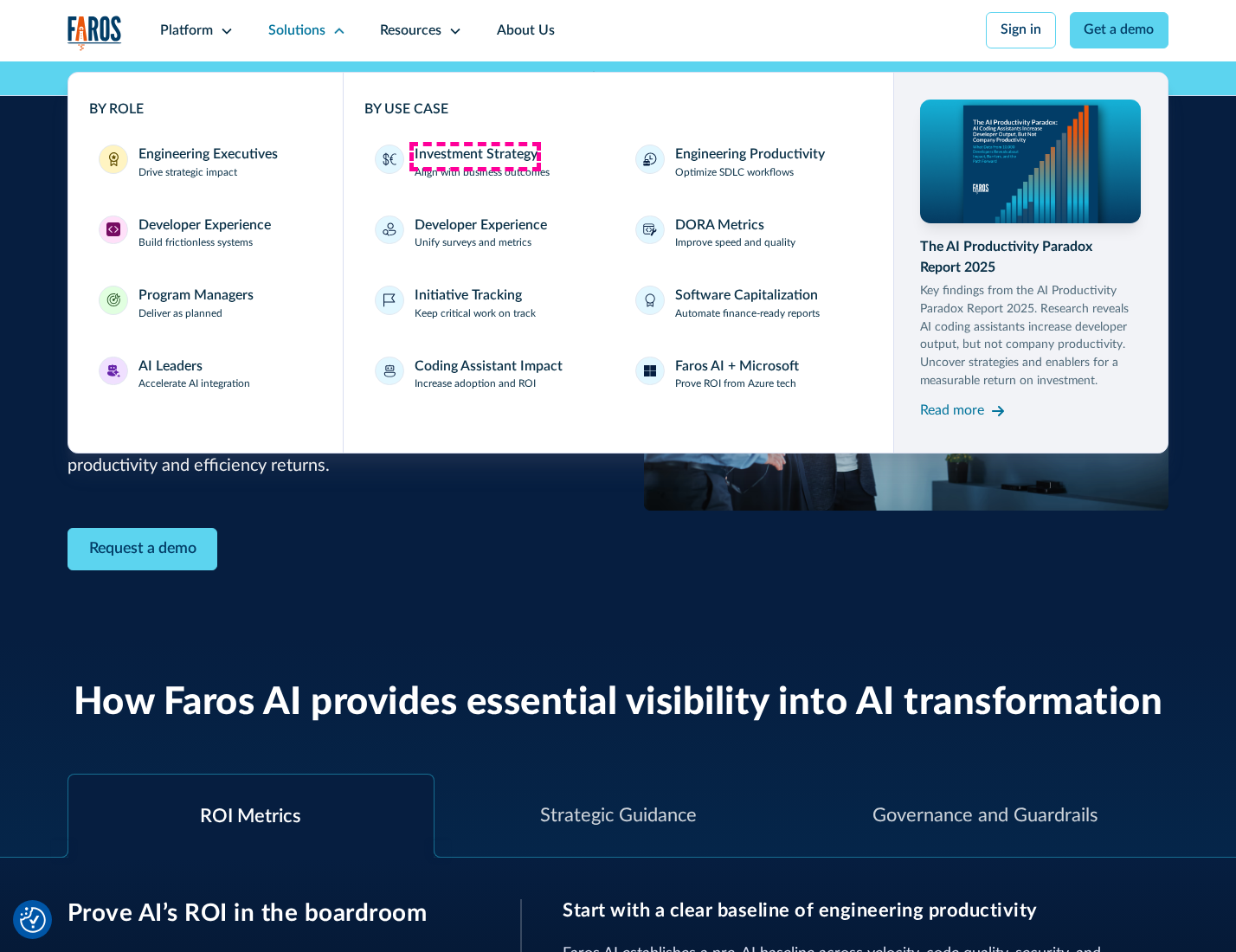
click at [475, 155] on div "Investment Strategy" at bounding box center [476, 155] width 123 height 21
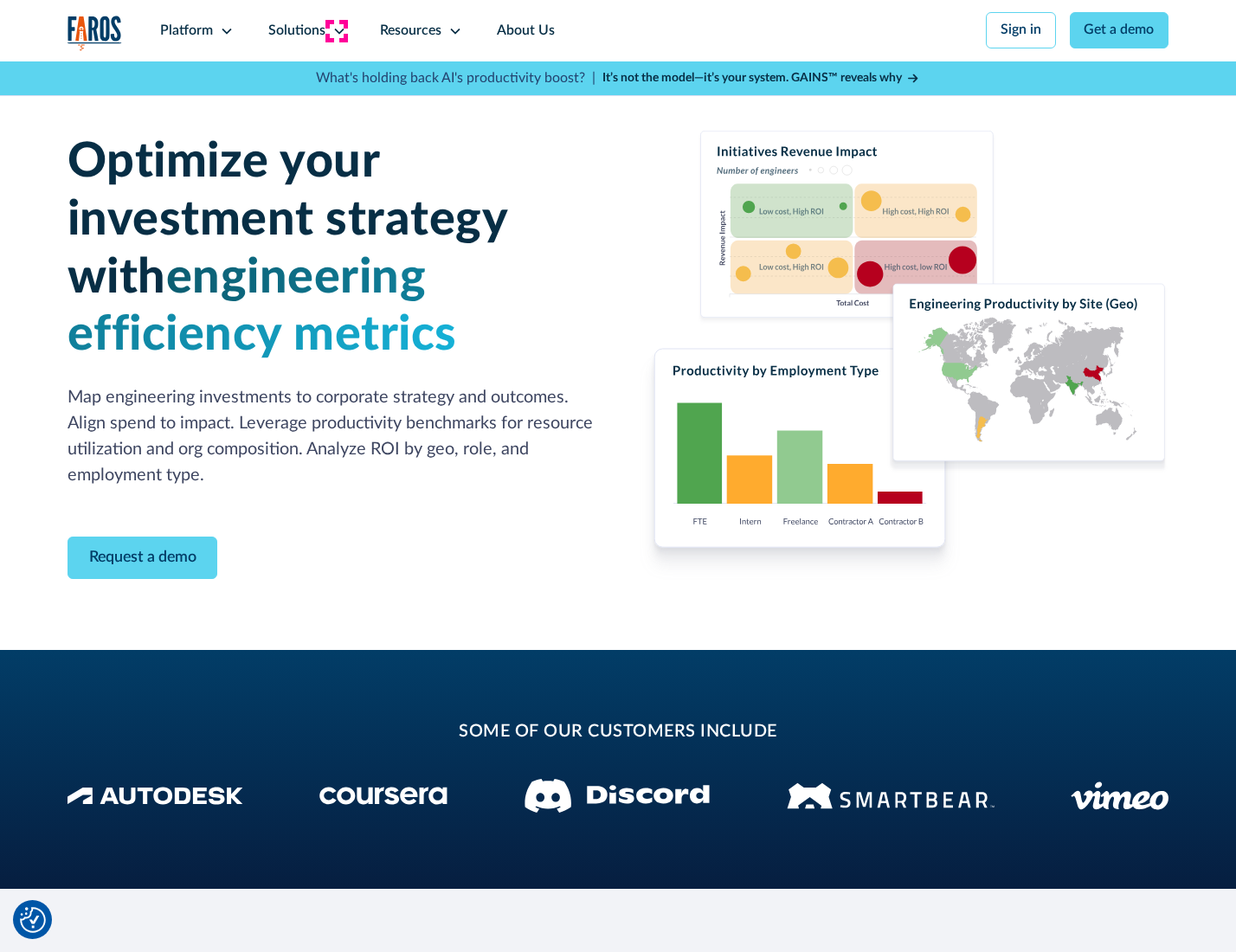
click at [336, 30] on icon at bounding box center [338, 30] width 14 height 14
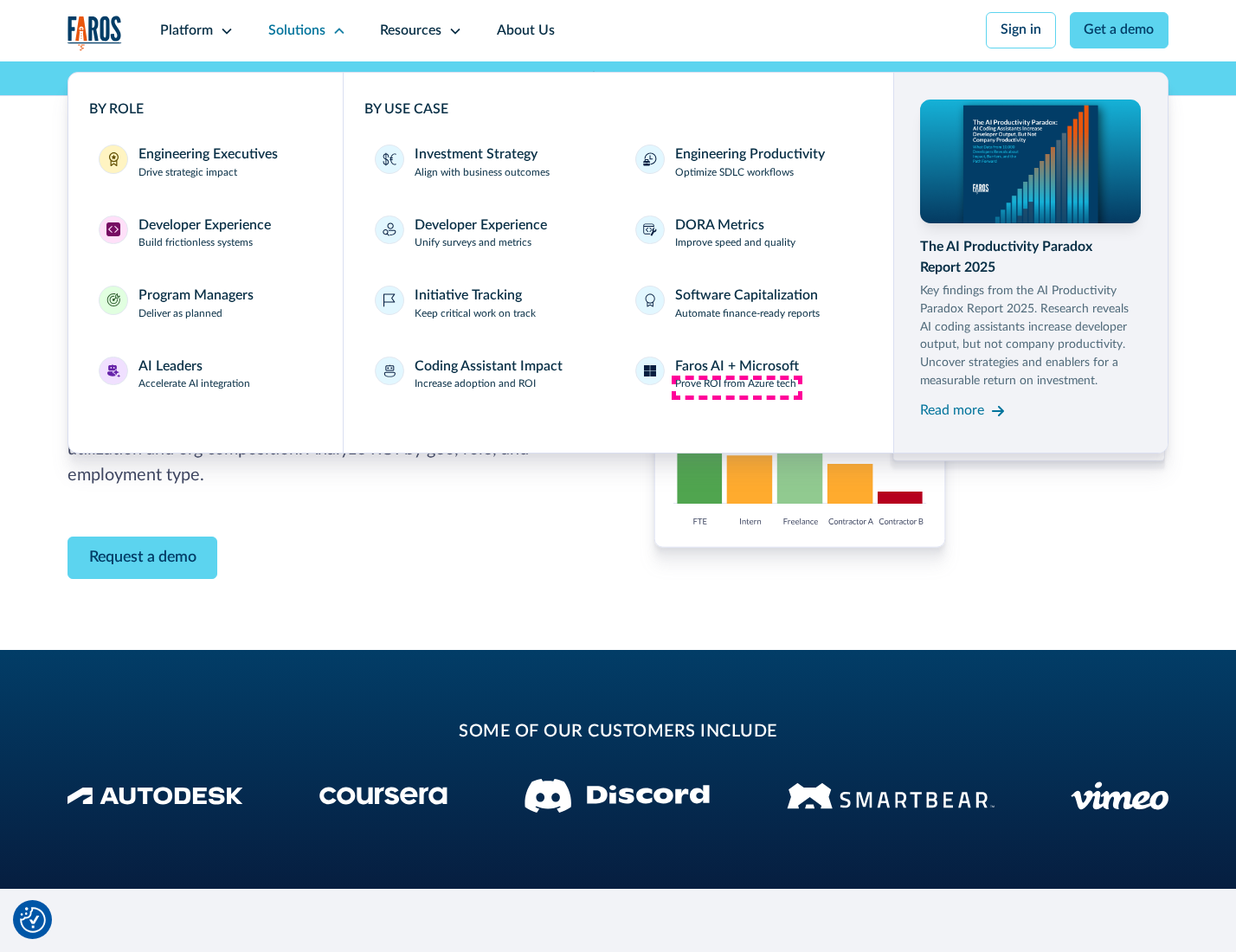
click at [737, 387] on p "Prove ROI from Azure tech" at bounding box center [736, 384] width 121 height 16
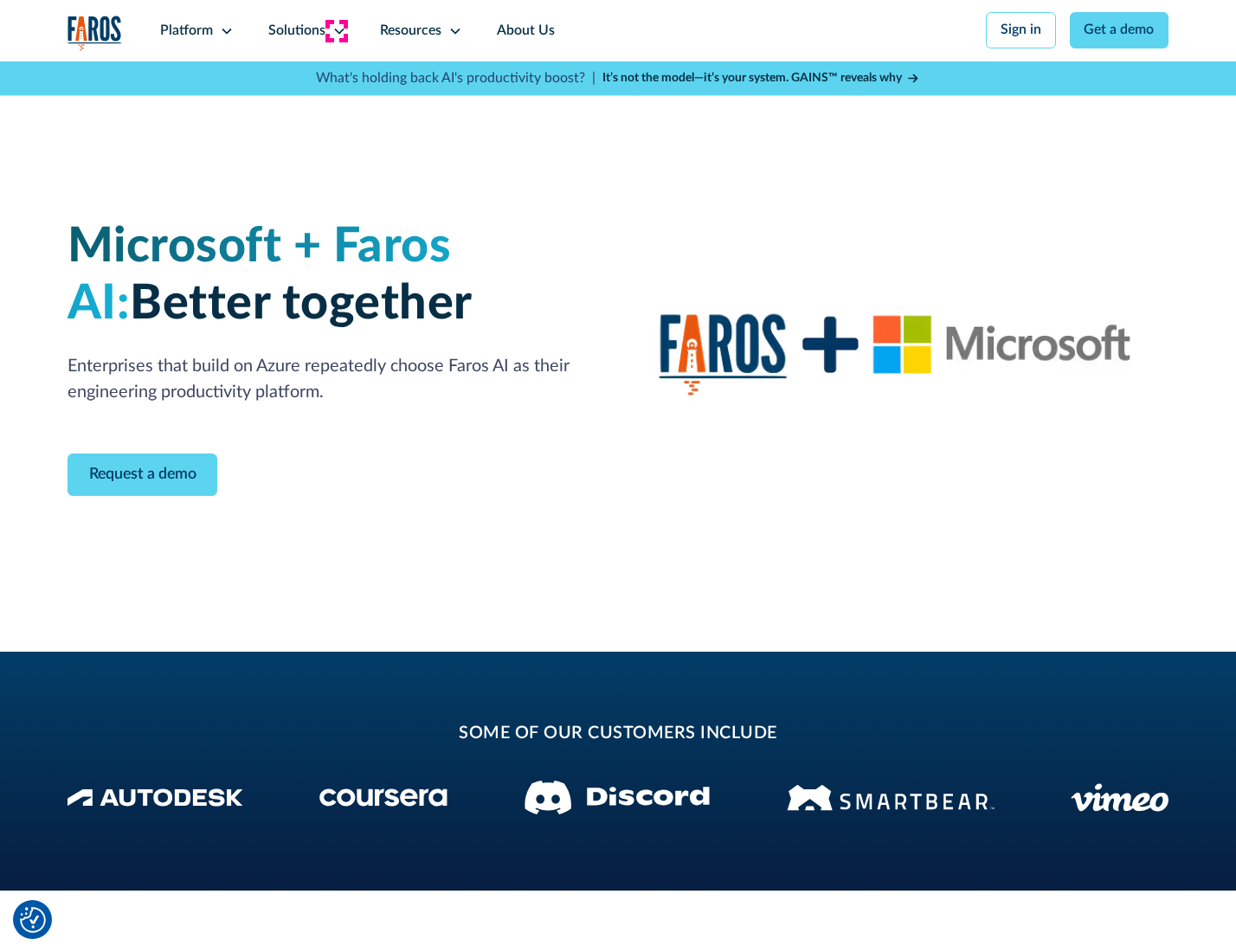
click at [336, 30] on icon at bounding box center [338, 30] width 14 height 14
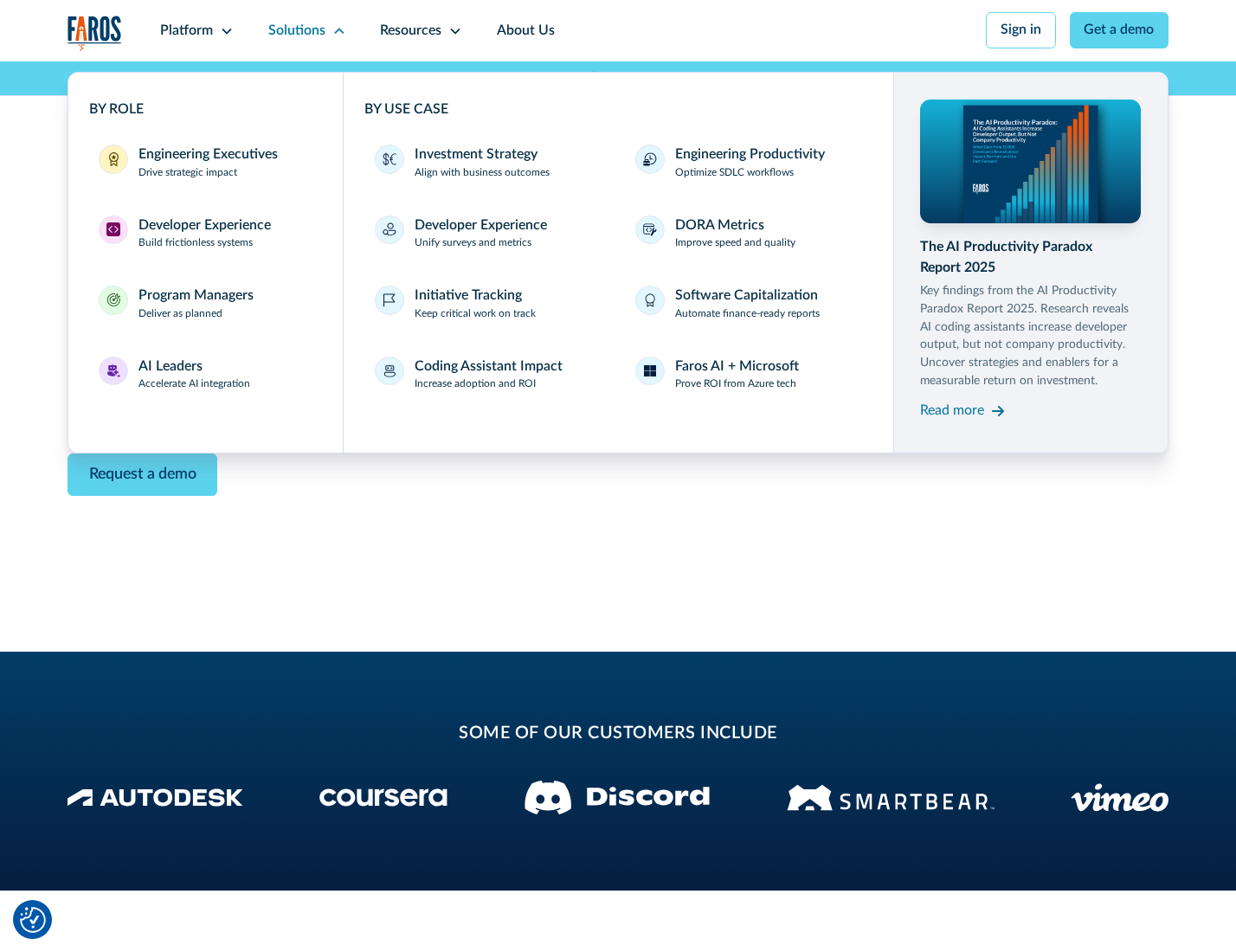
click at [954, 414] on div "Read more" at bounding box center [952, 411] width 64 height 21
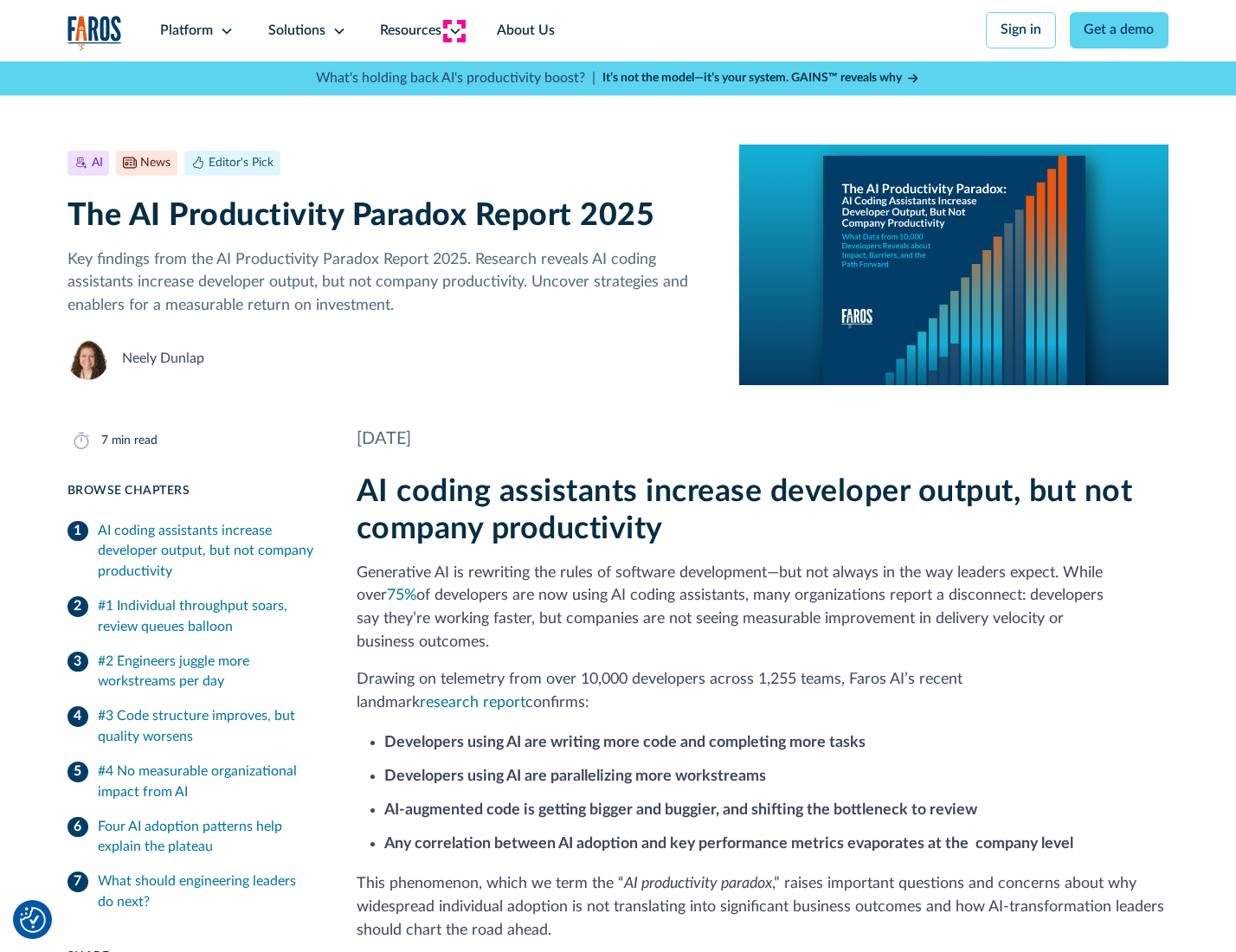
click at [453, 30] on icon at bounding box center [454, 30] width 14 height 14
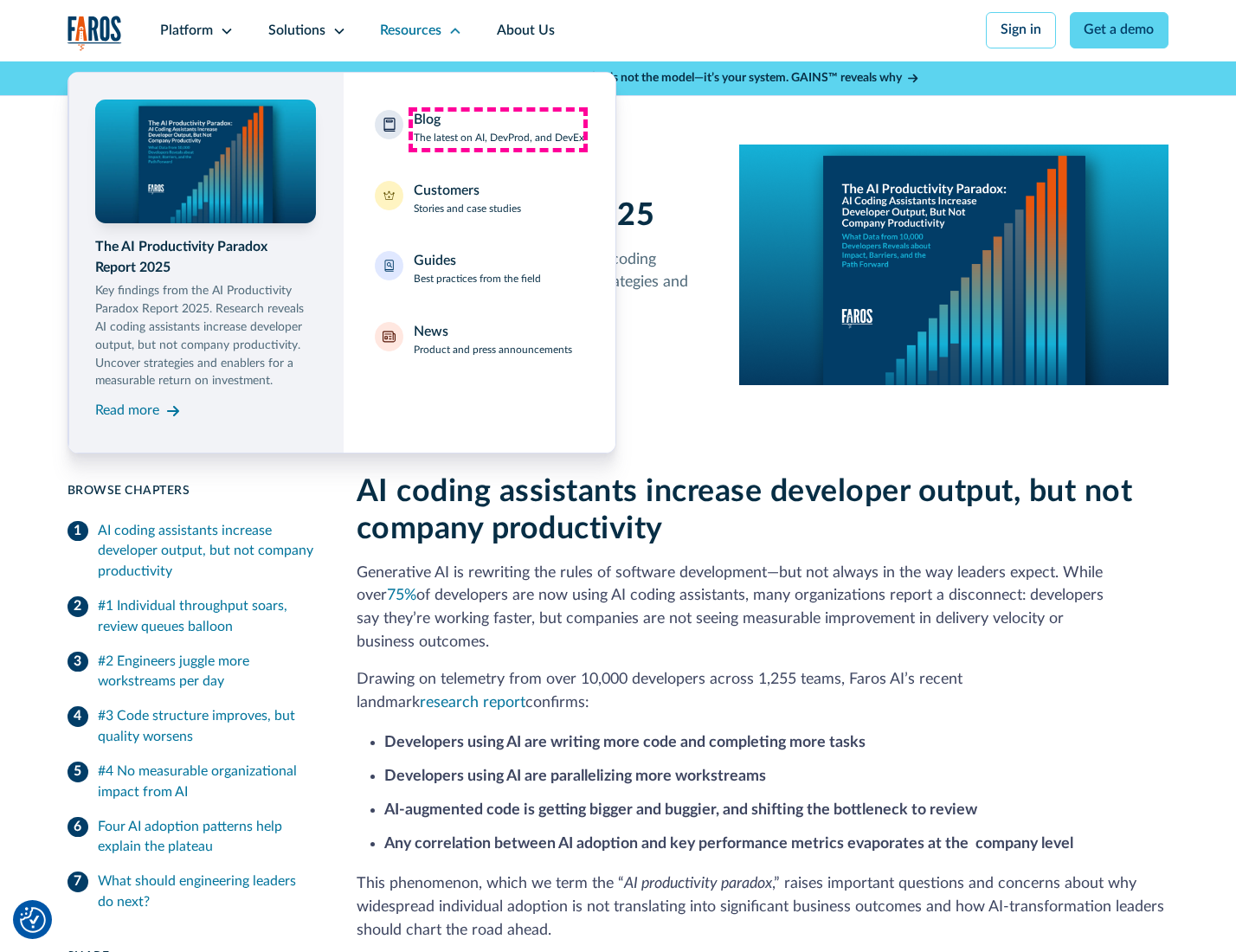
click at [498, 129] on div "Blog The latest on AI, DevProd, and DevEx" at bounding box center [498, 128] width 170 height 37
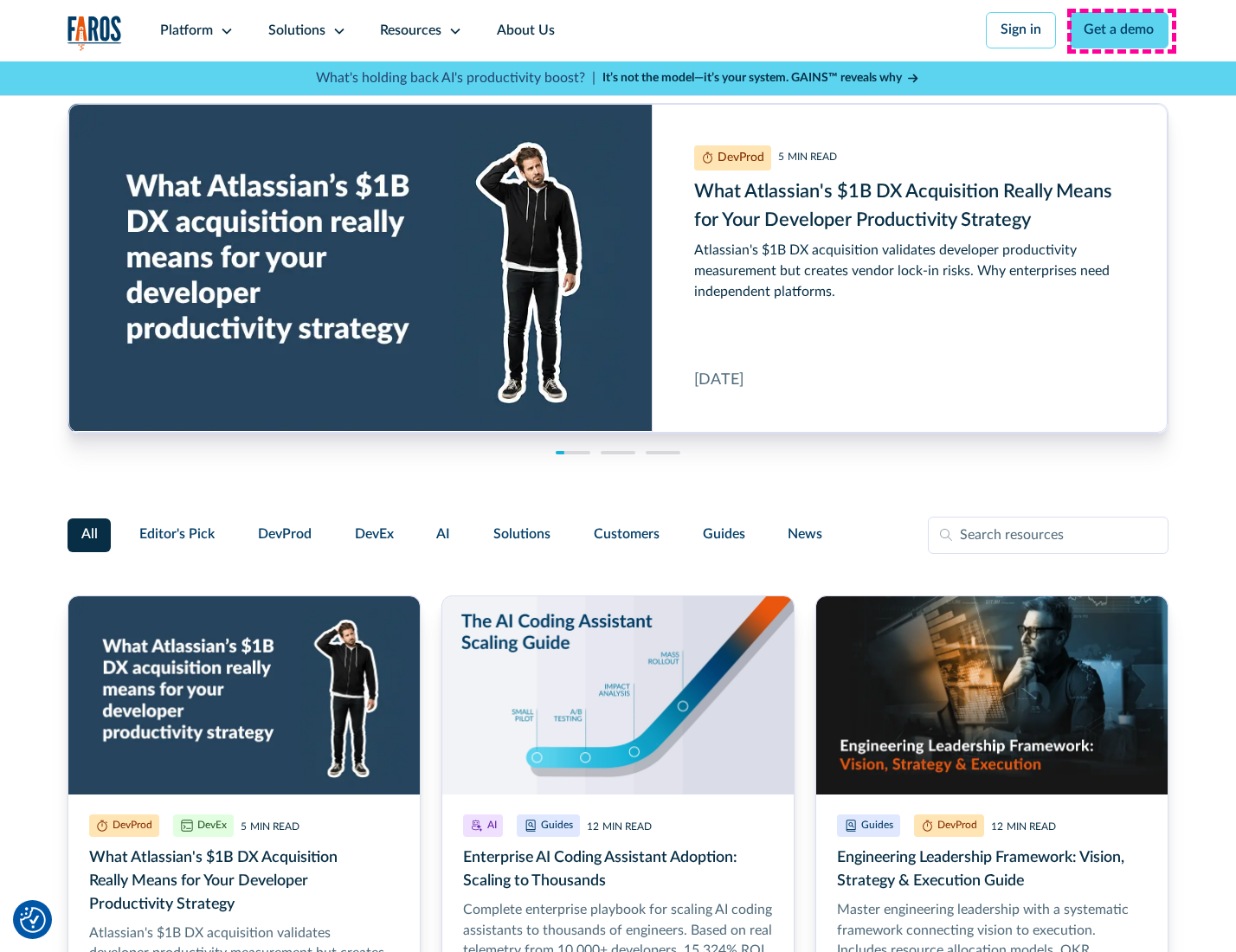
click at [1120, 30] on link "Get a demo" at bounding box center [1119, 30] width 99 height 37
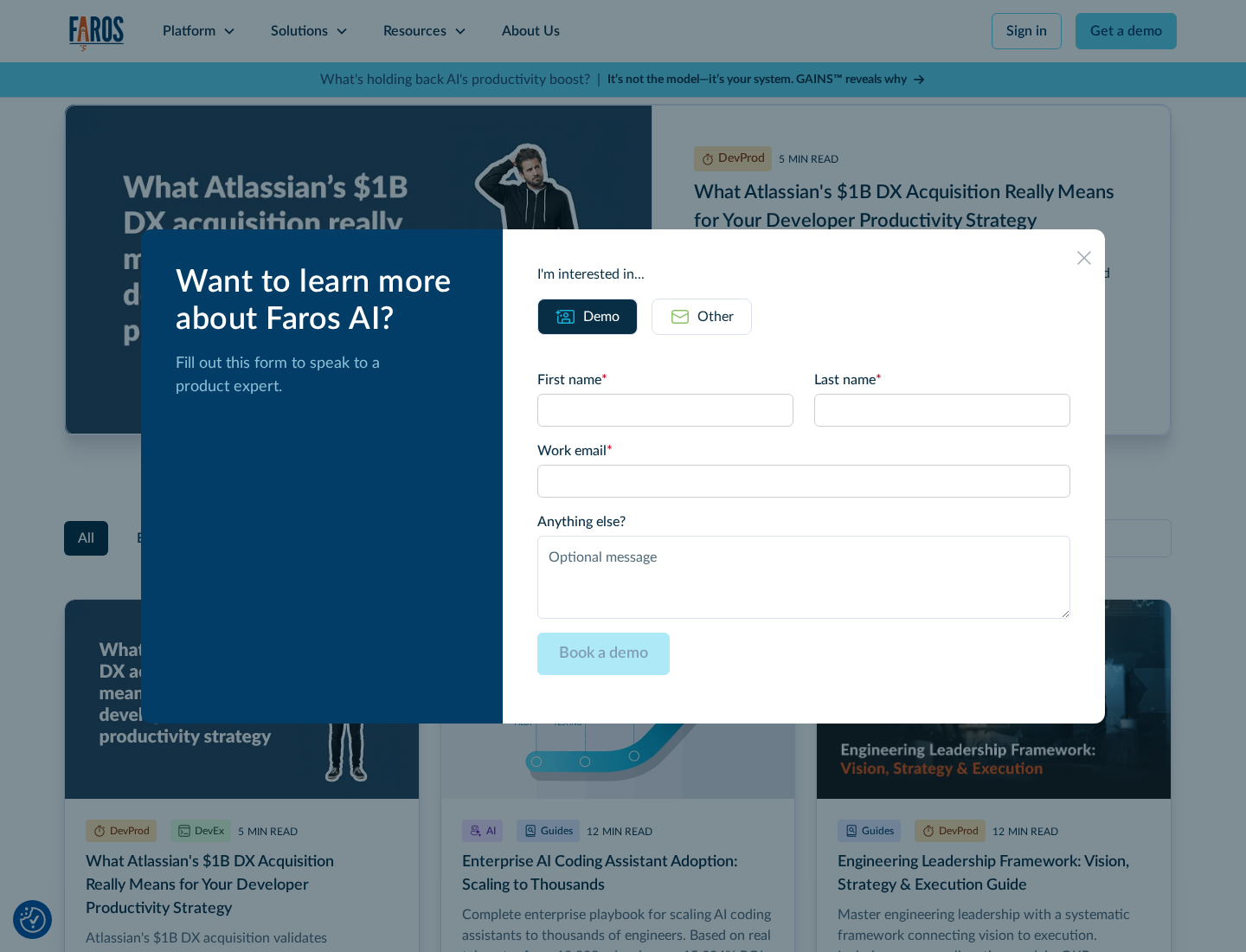
click at [701, 315] on div "Other" at bounding box center [715, 316] width 37 height 21
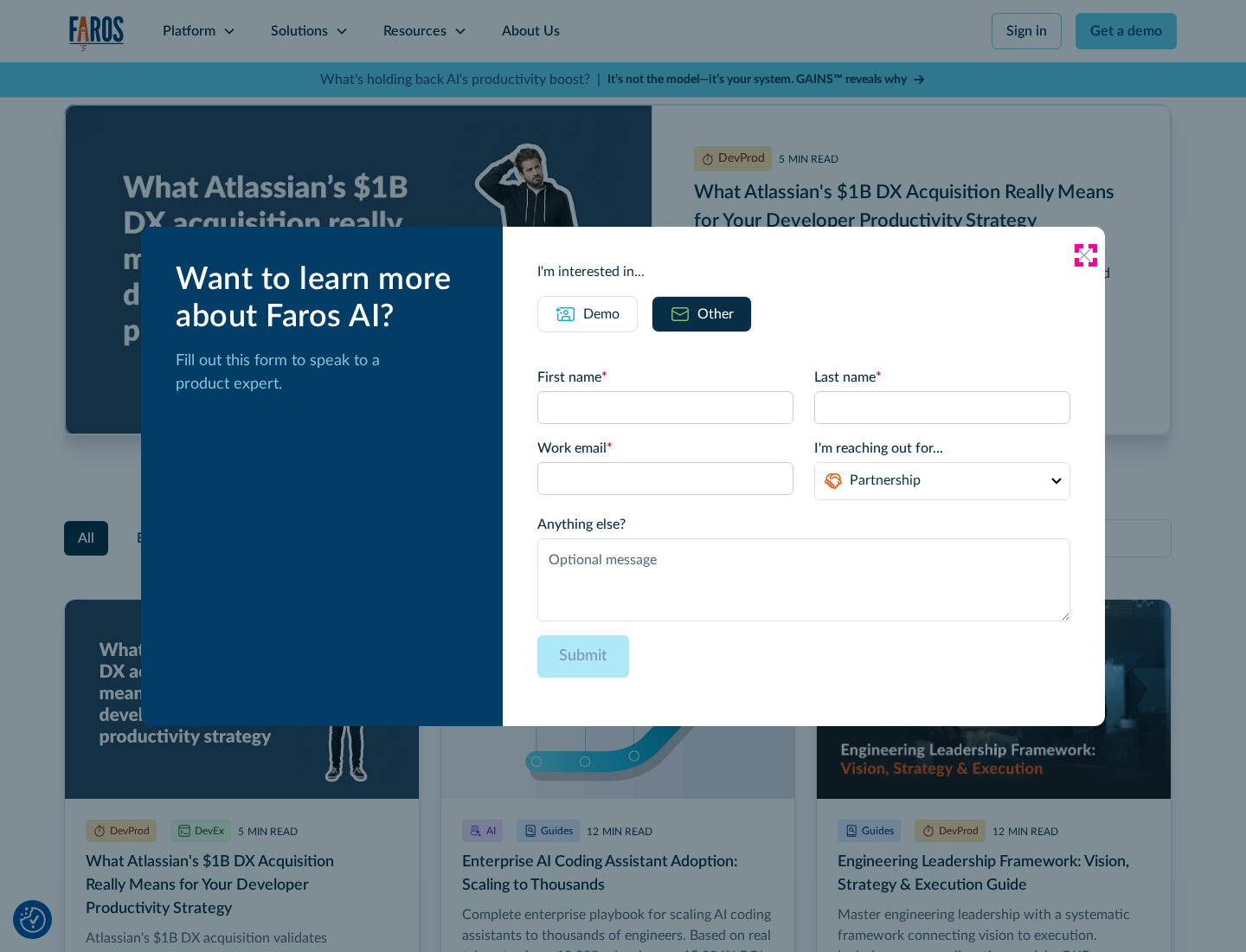
click at [1085, 255] on icon at bounding box center [1083, 255] width 14 height 14
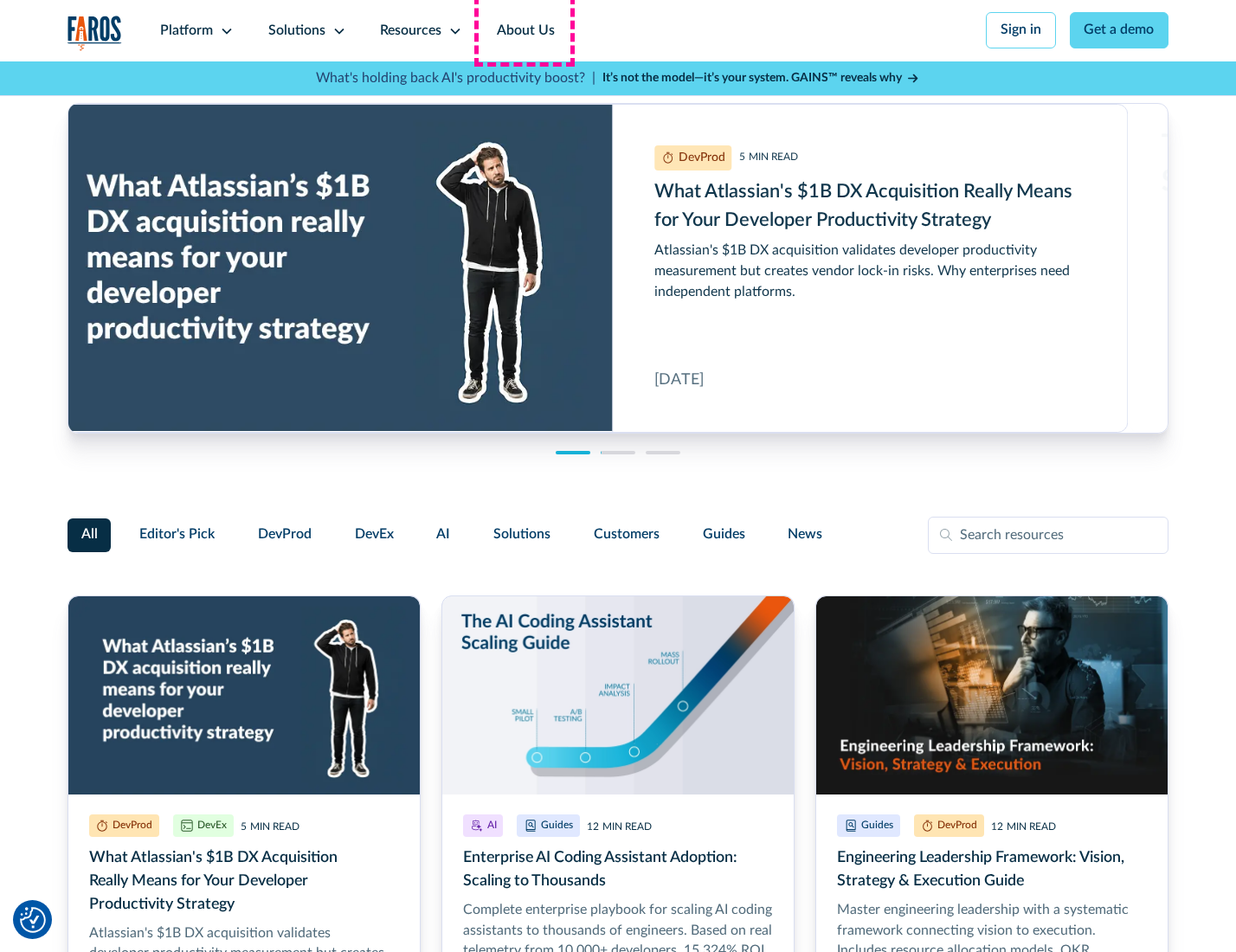
click at [523, 30] on link "About Us" at bounding box center [525, 30] width 93 height 62
